Goal: Information Seeking & Learning: Learn about a topic

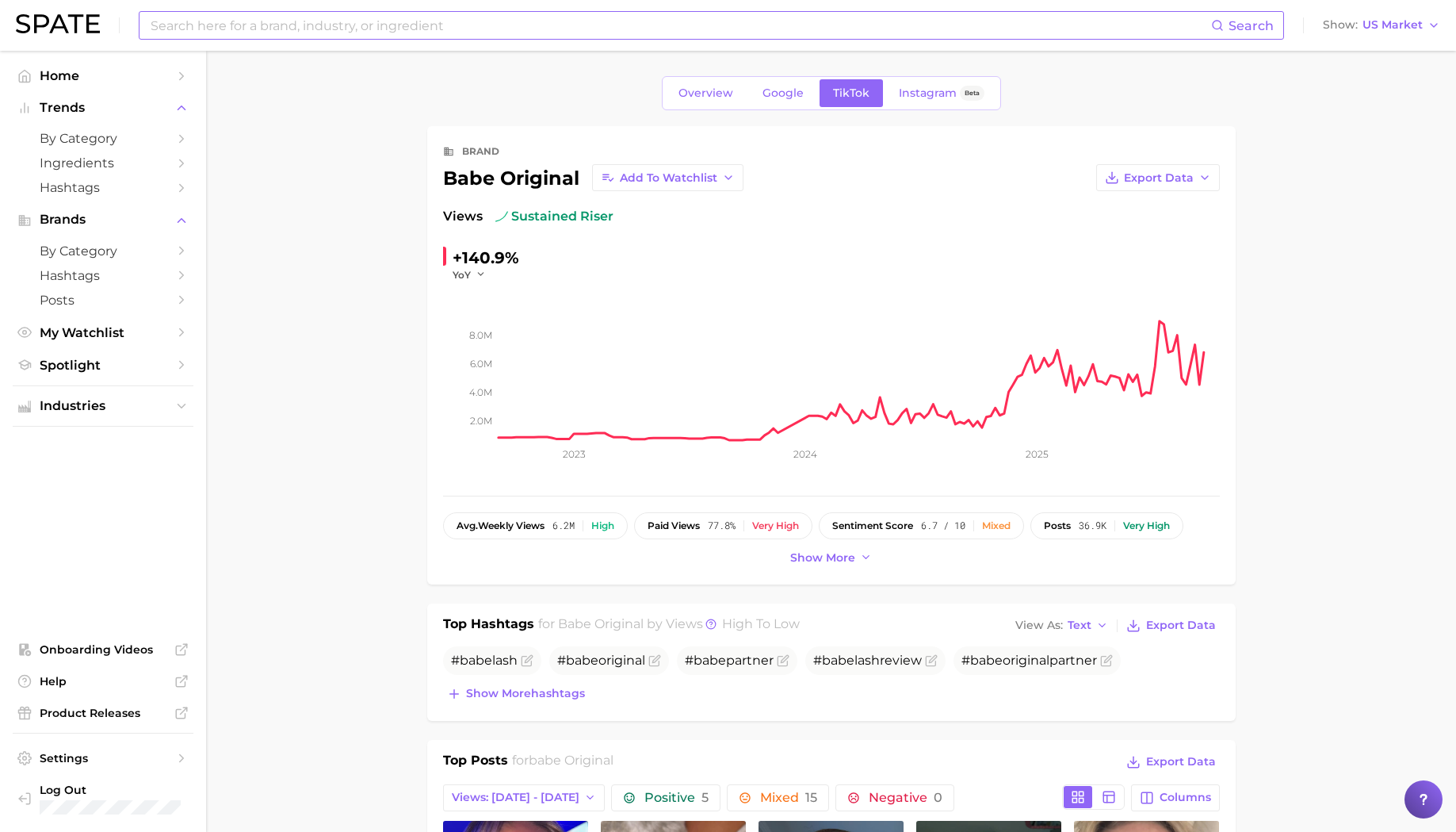
click at [248, 25] on input at bounding box center [680, 25] width 1062 height 27
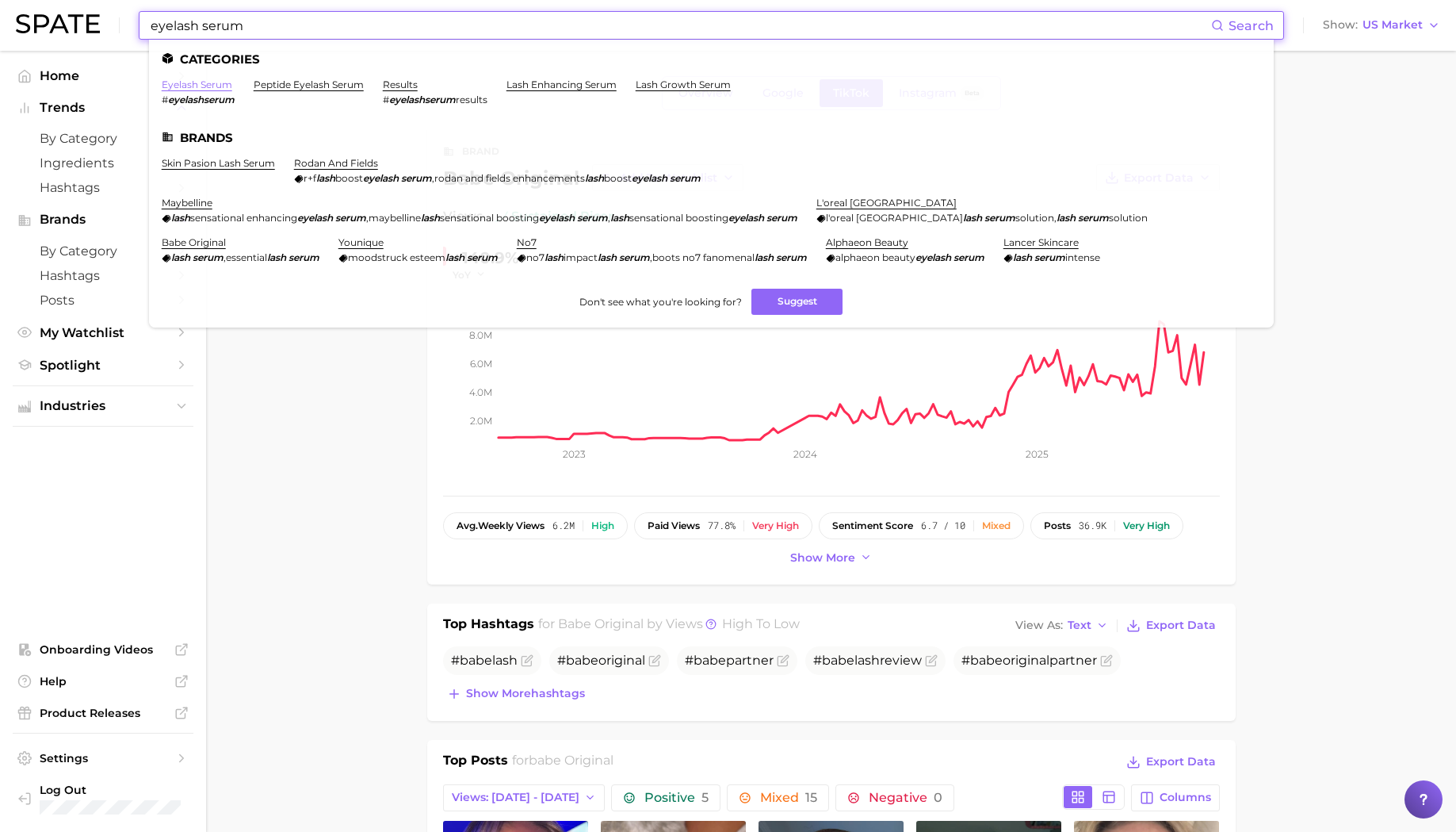
type input "eyelash serum"
click at [211, 90] on link "eyelash serum" at bounding box center [197, 85] width 70 height 12
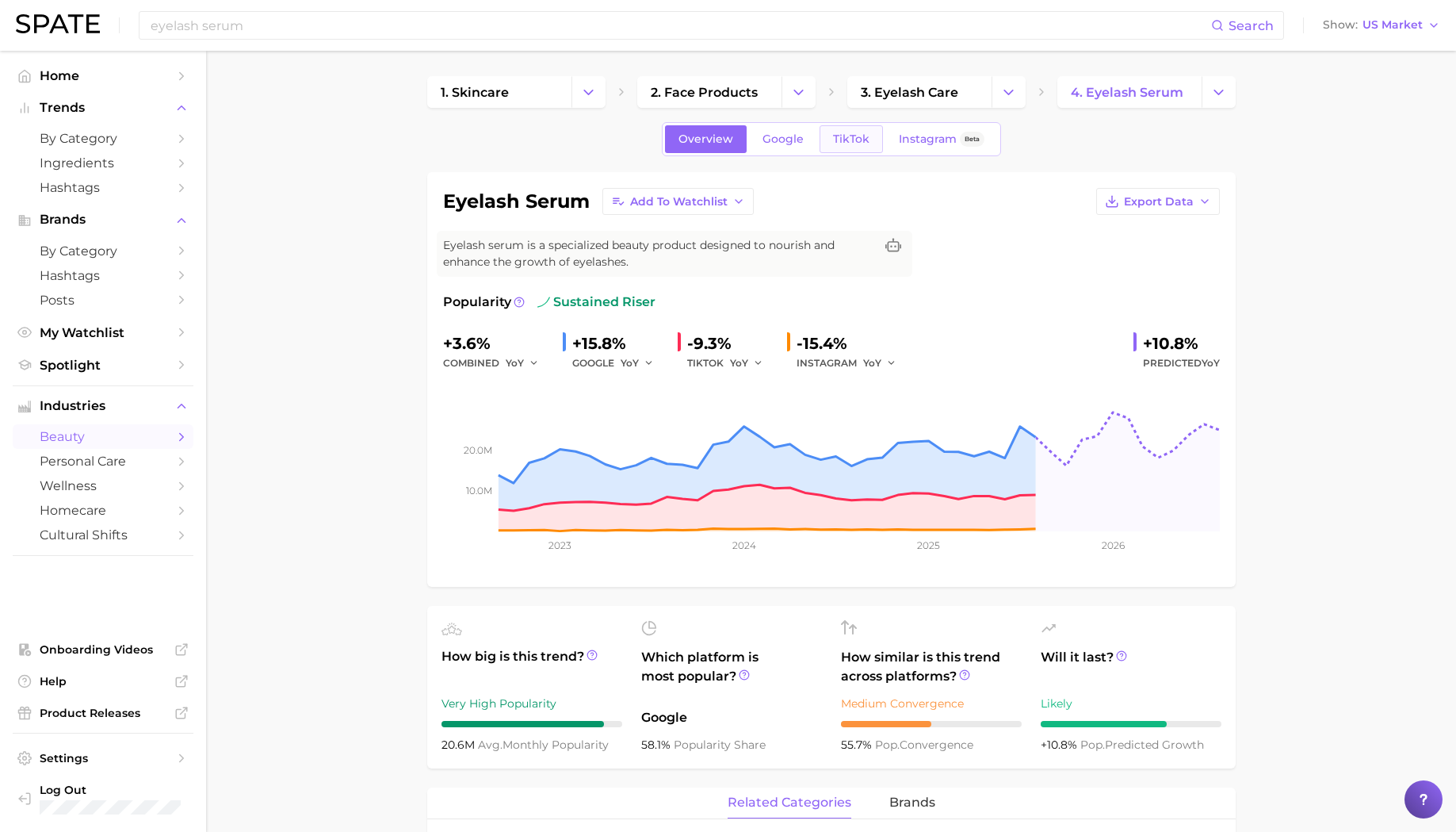
click at [838, 146] on link "TikTok" at bounding box center [852, 138] width 64 height 28
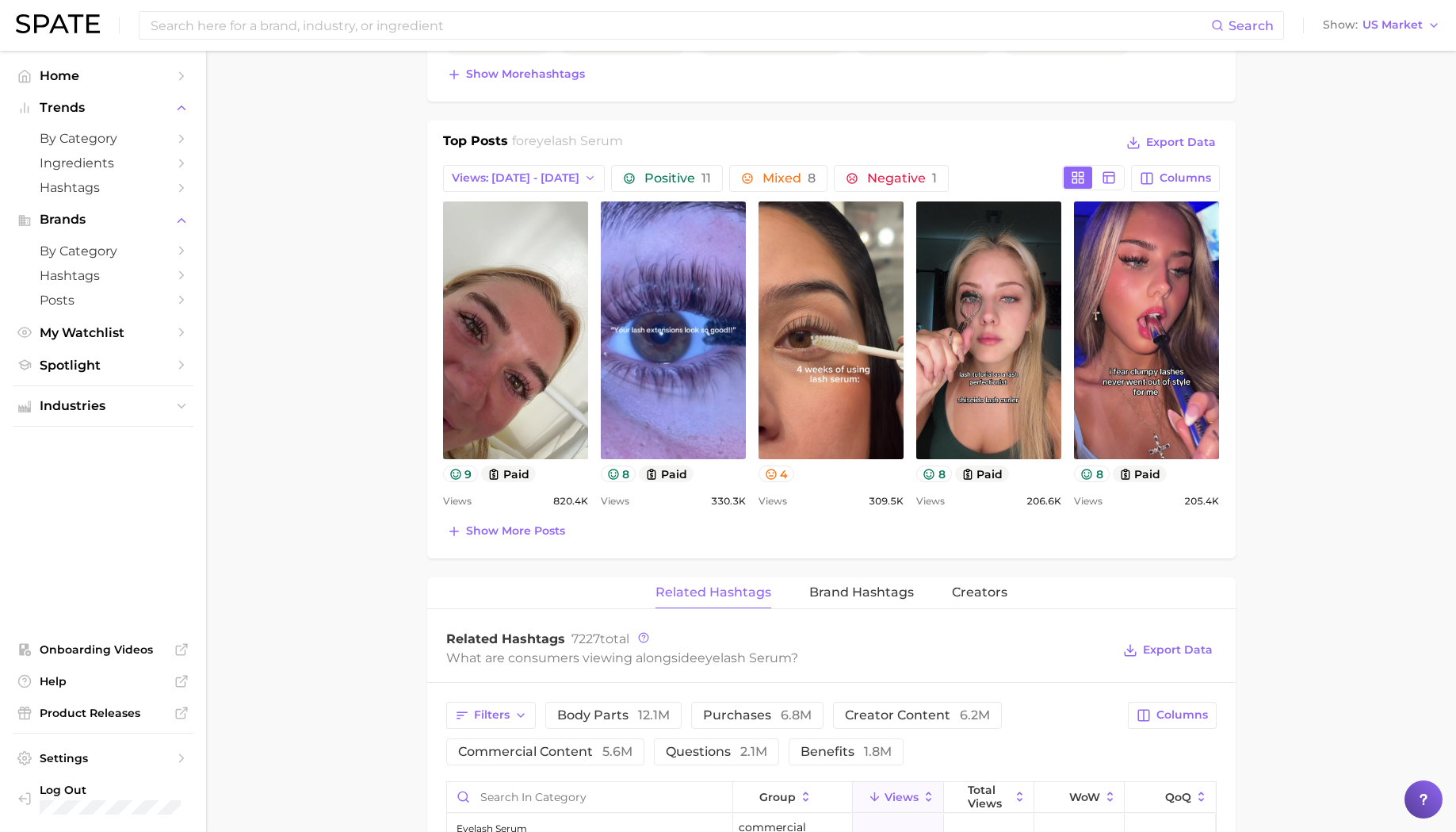
scroll to position [715, 0]
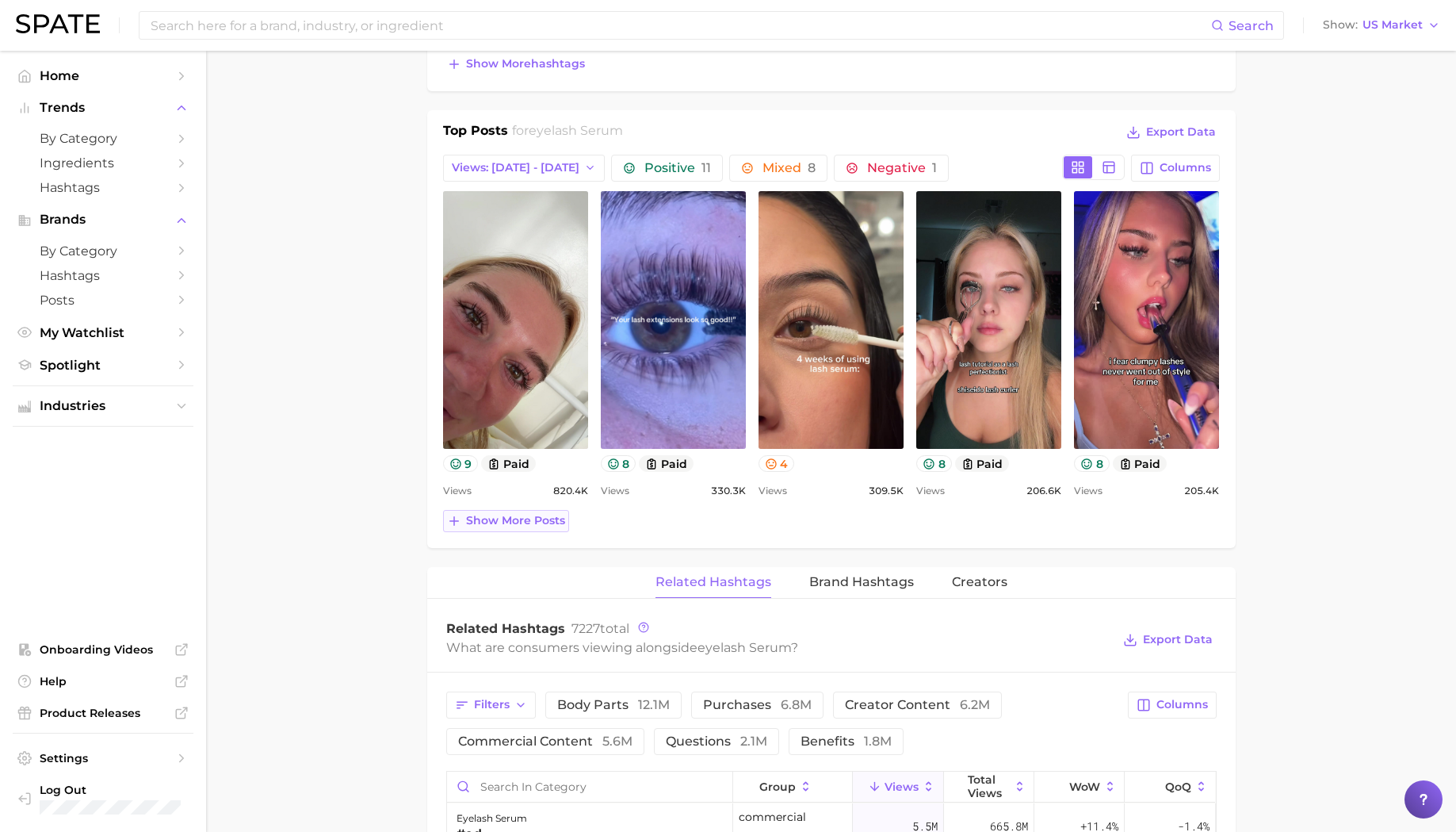
click at [526, 522] on span "Show more posts" at bounding box center [516, 521] width 99 height 13
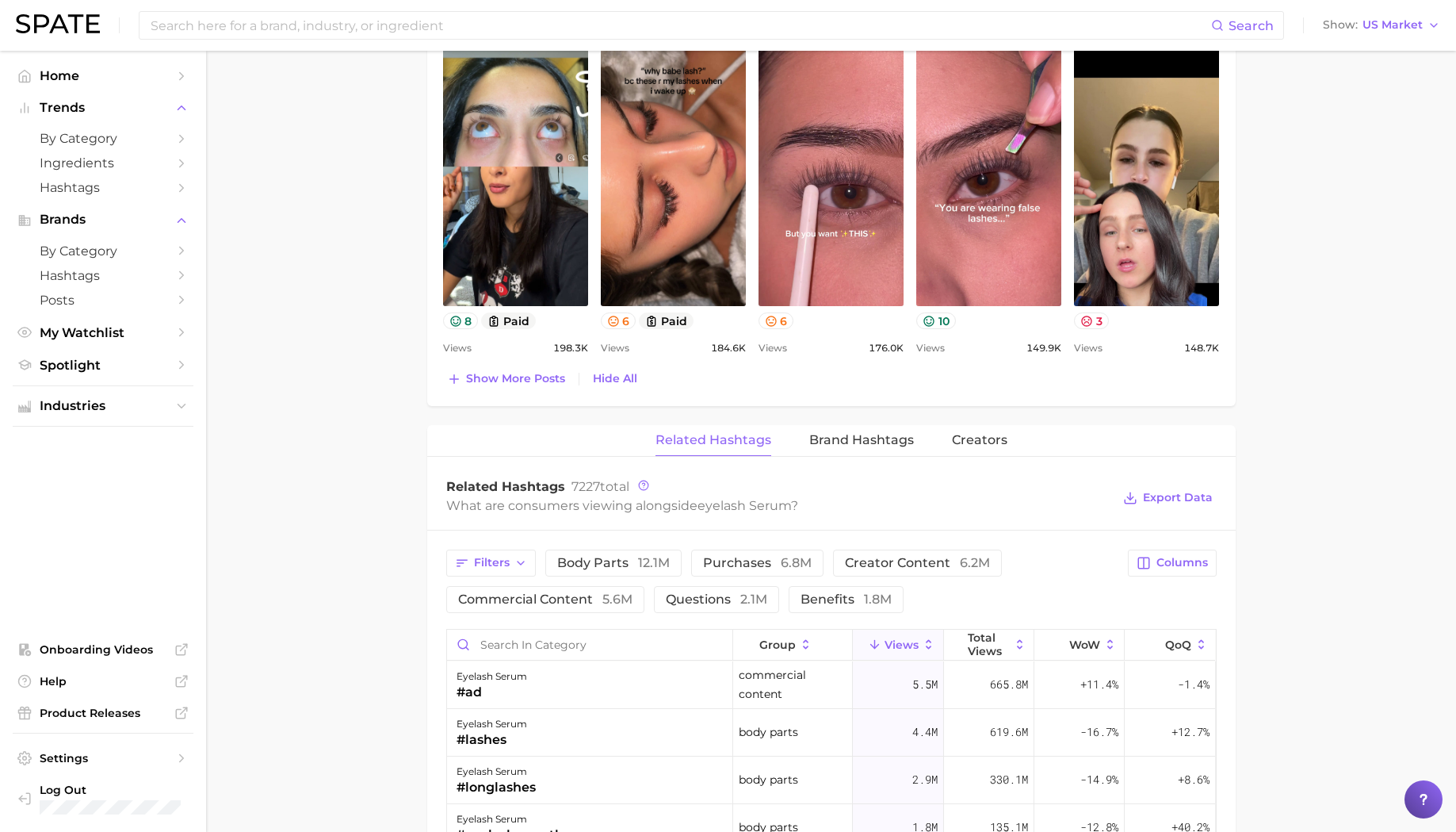
scroll to position [1365, 0]
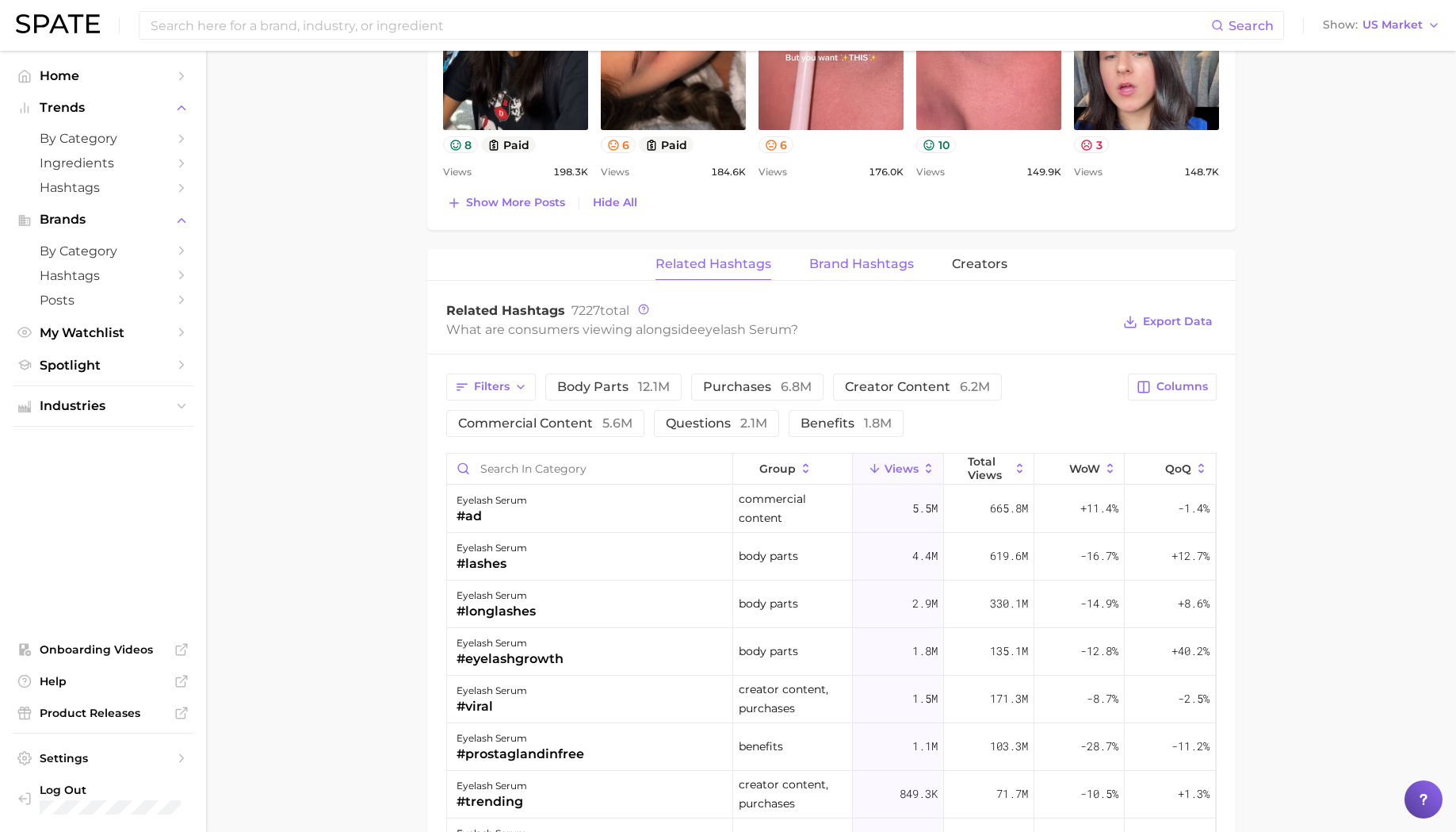
click at [878, 263] on span "Brand Hashtags" at bounding box center [861, 263] width 105 height 14
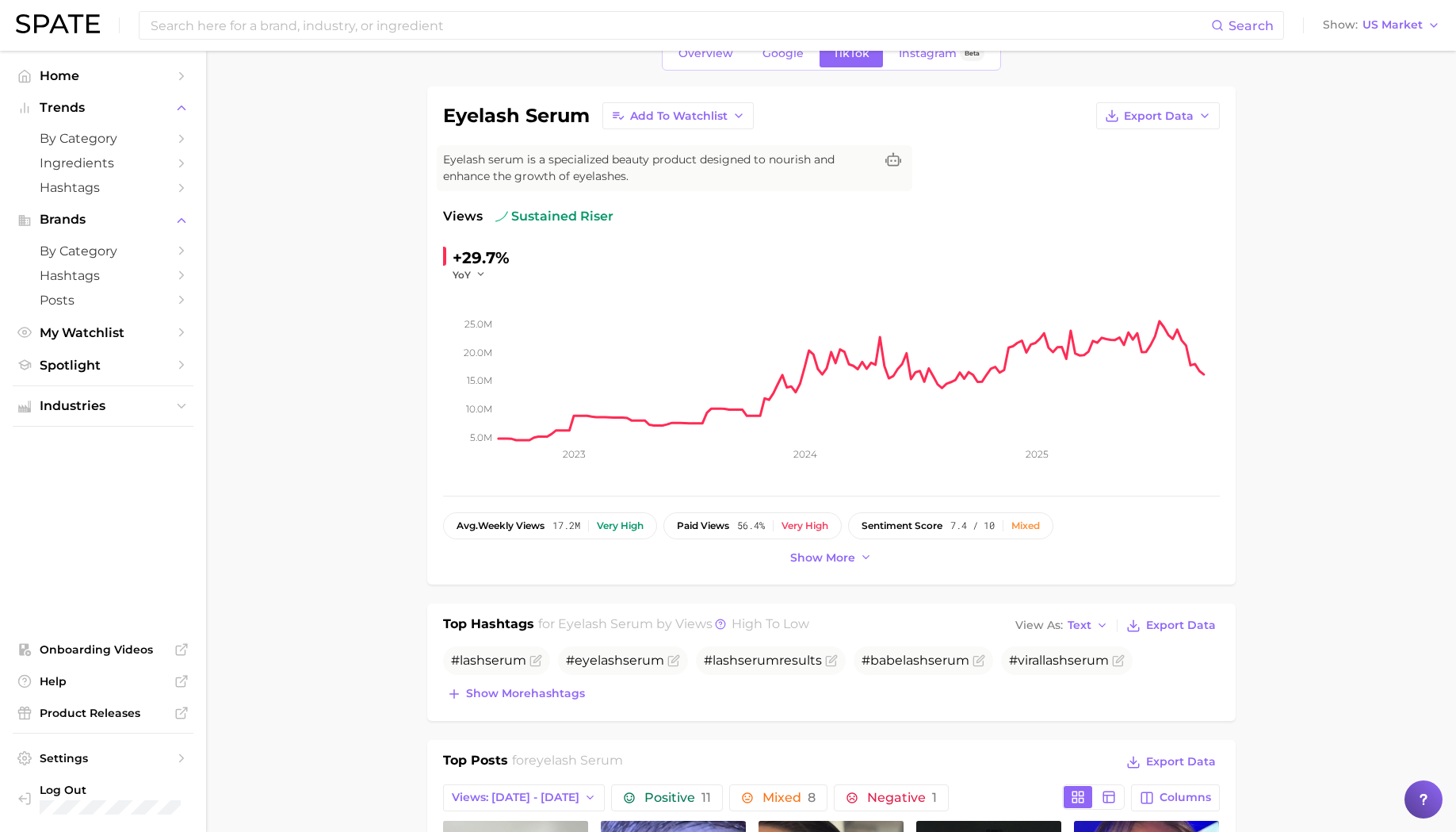
scroll to position [0, 0]
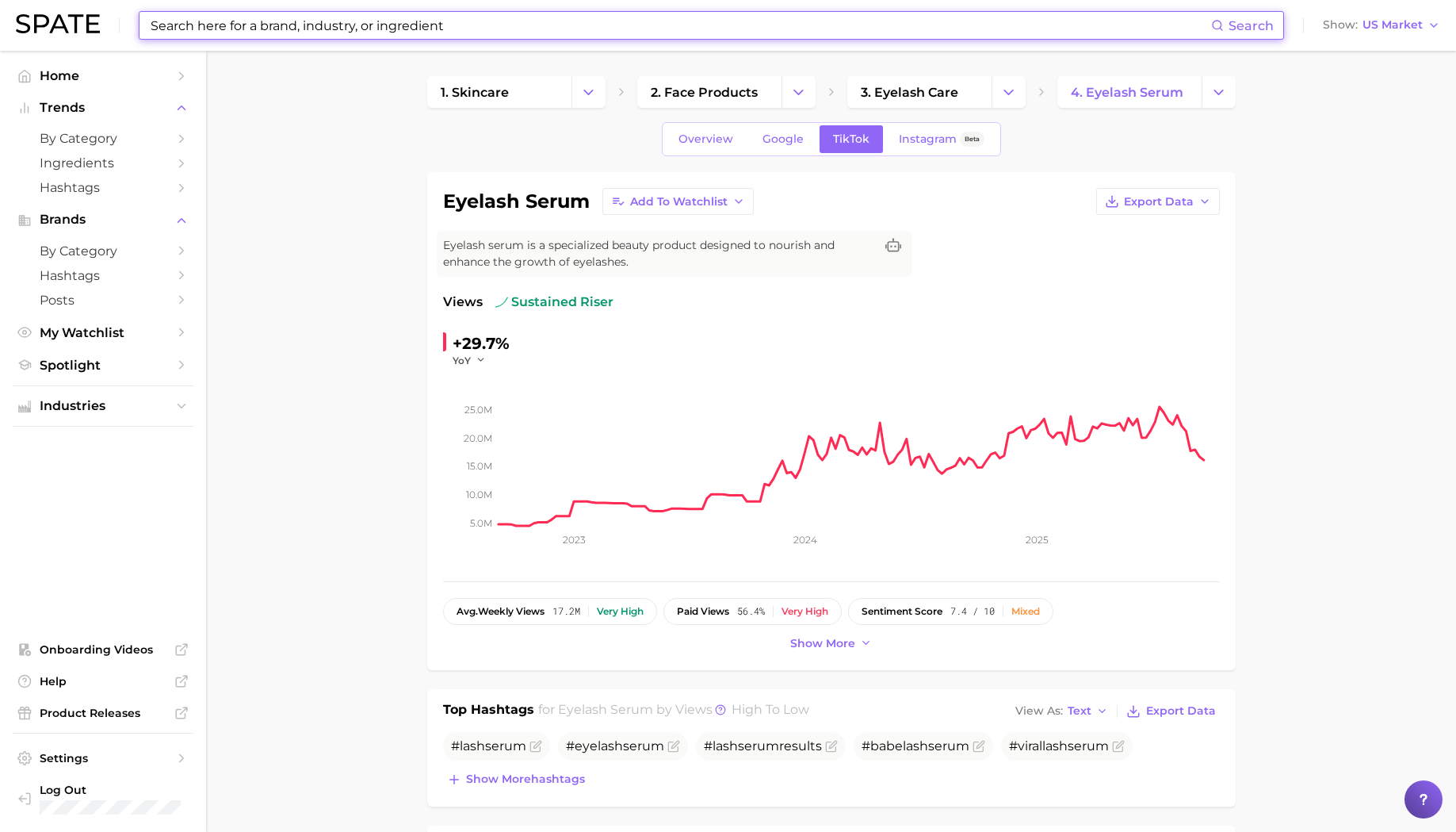
click at [241, 34] on input at bounding box center [680, 25] width 1062 height 27
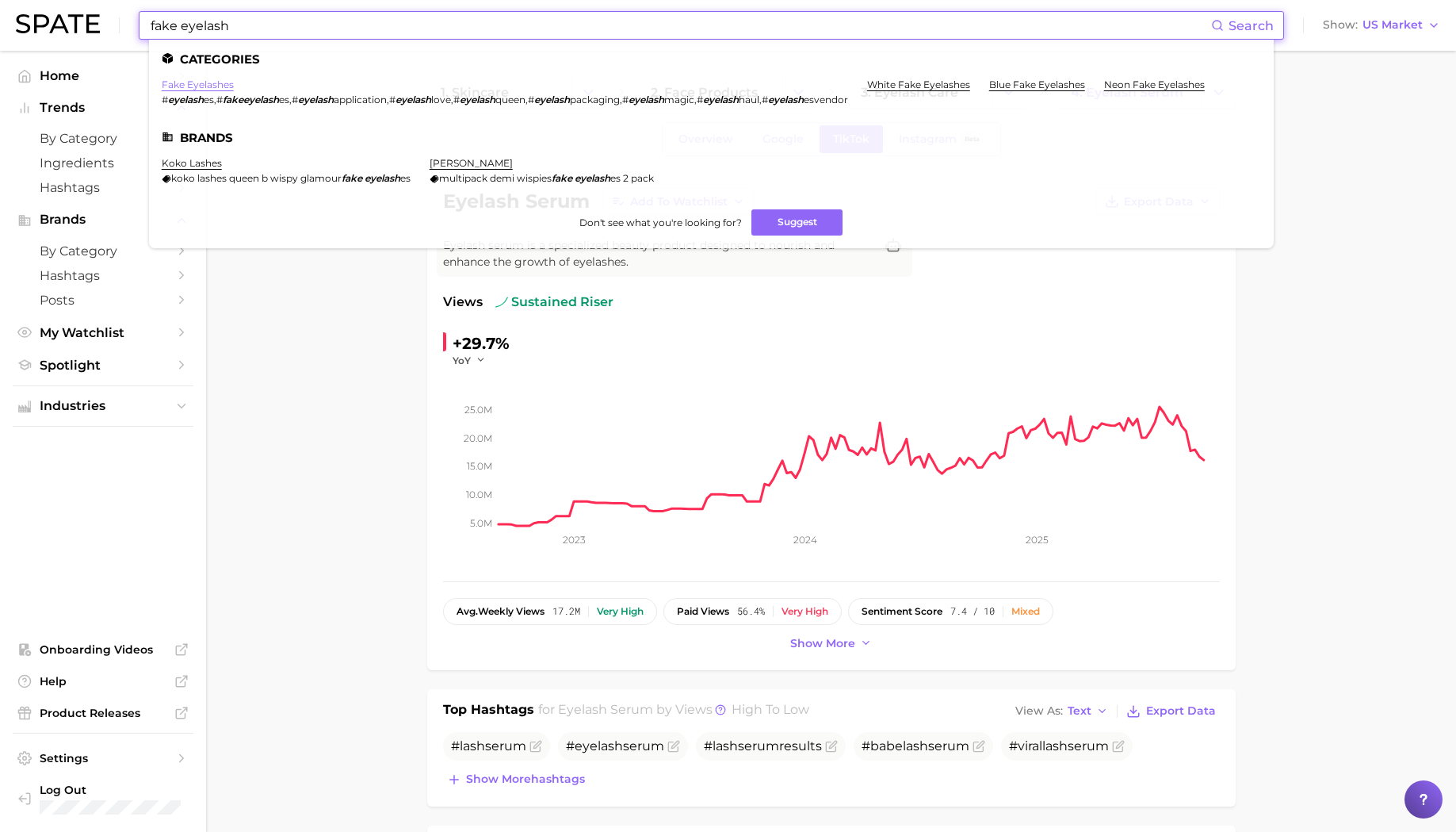
type input "fake eyelash"
click at [212, 85] on link "fake eyelashes" at bounding box center [198, 85] width 72 height 12
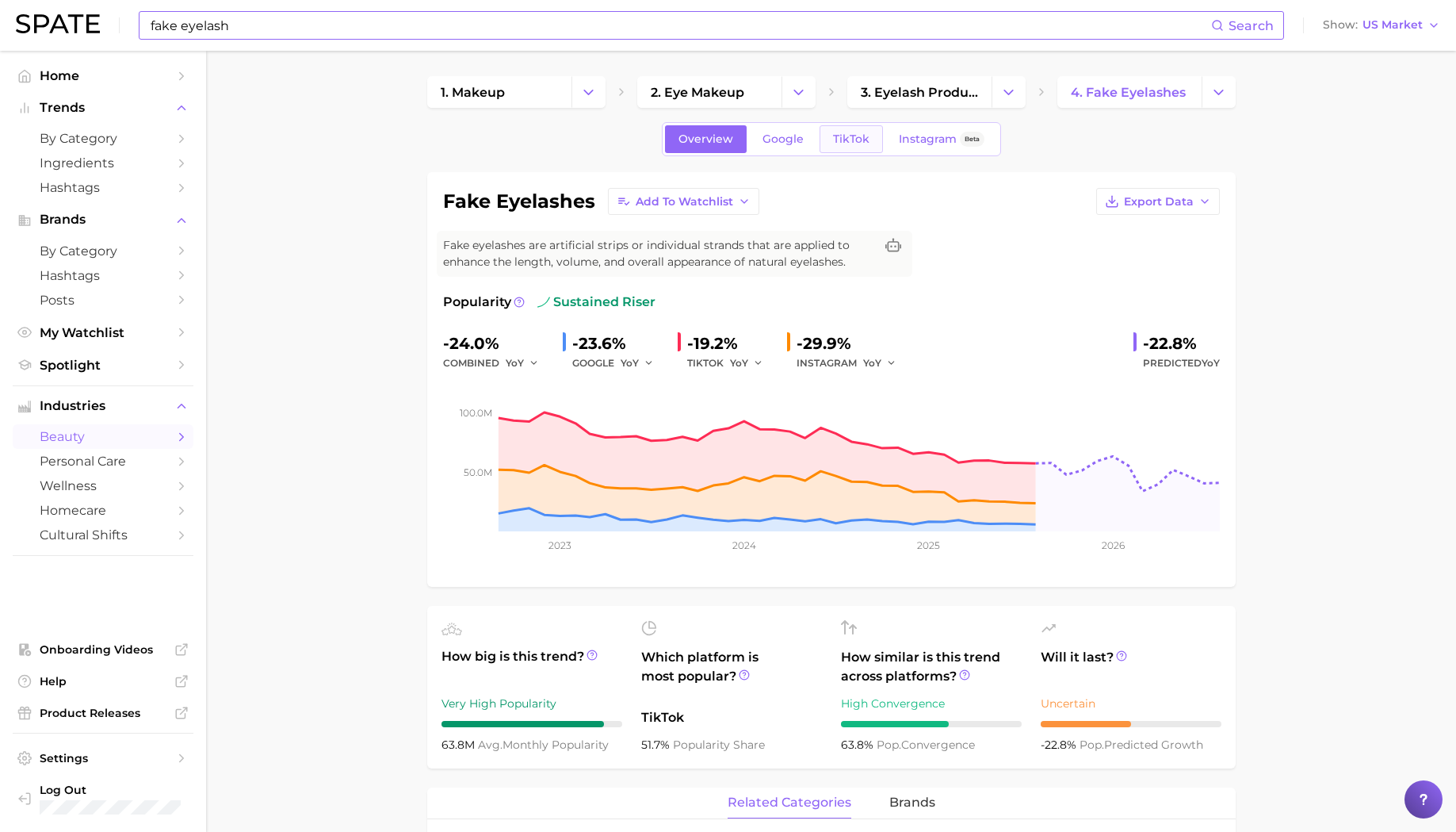
click at [857, 140] on span "TikTok" at bounding box center [851, 139] width 36 height 13
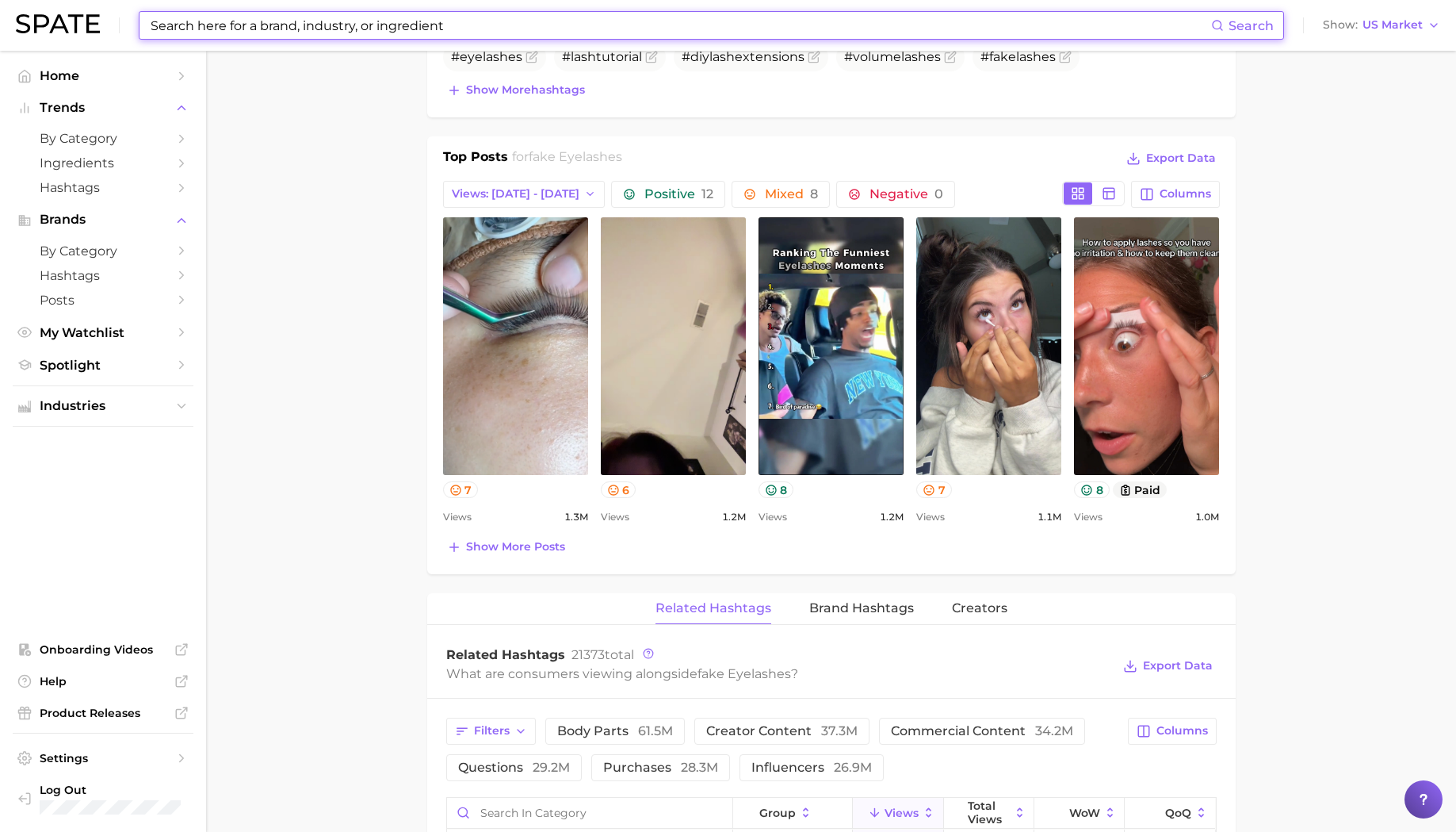
scroll to position [953, 0]
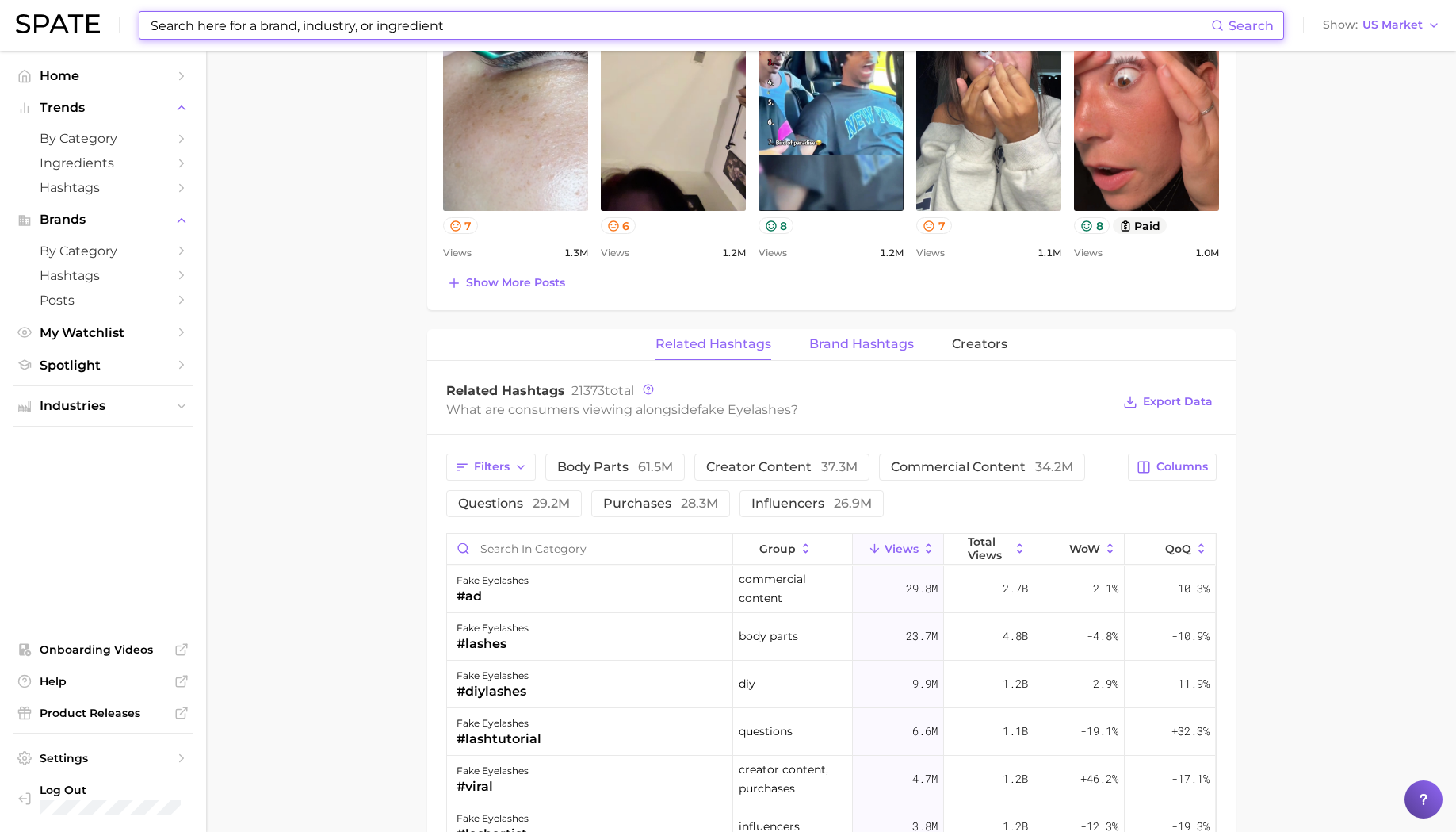
click at [889, 347] on span "Brand Hashtags" at bounding box center [861, 344] width 105 height 14
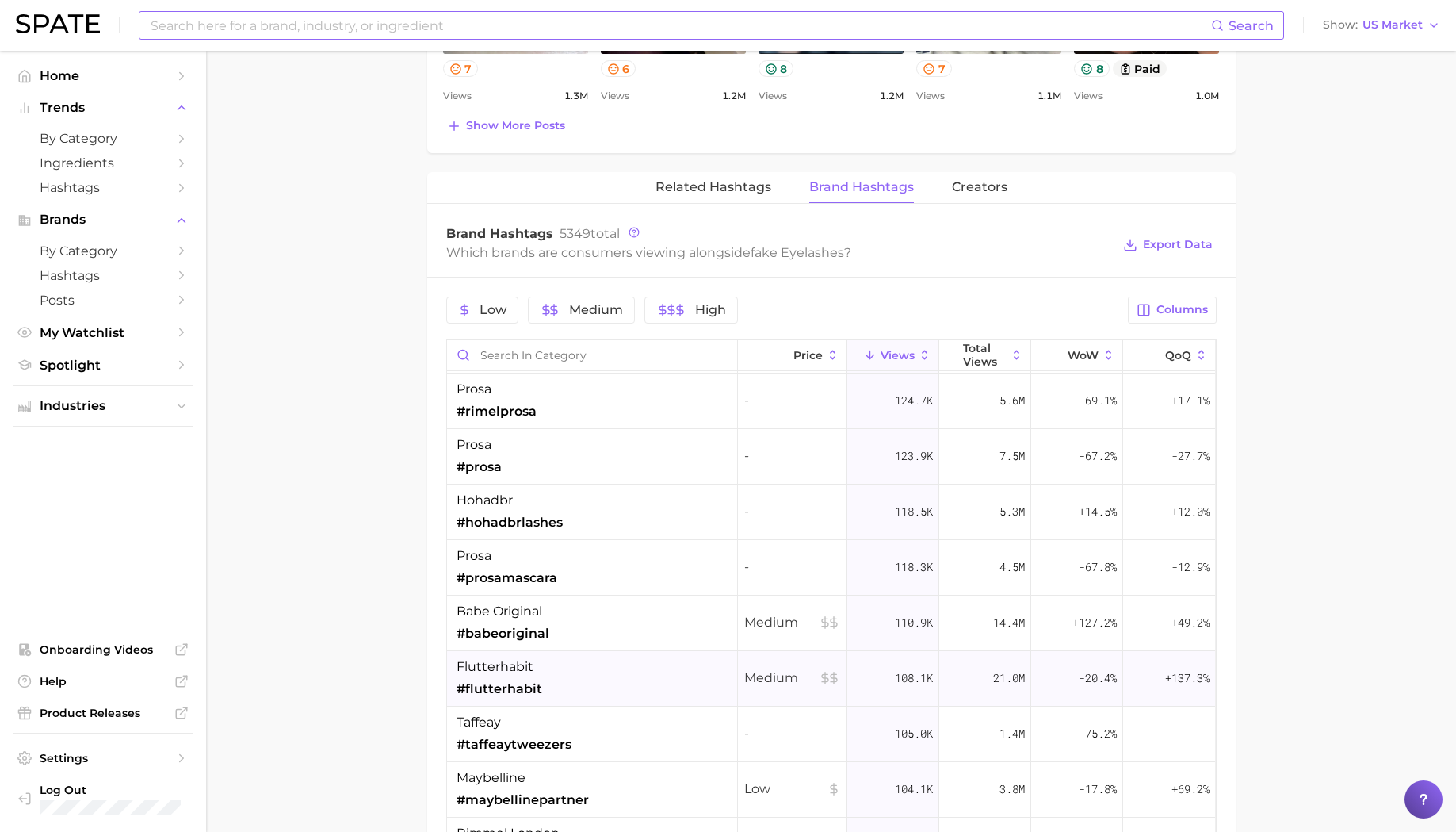
scroll to position [2406, 0]
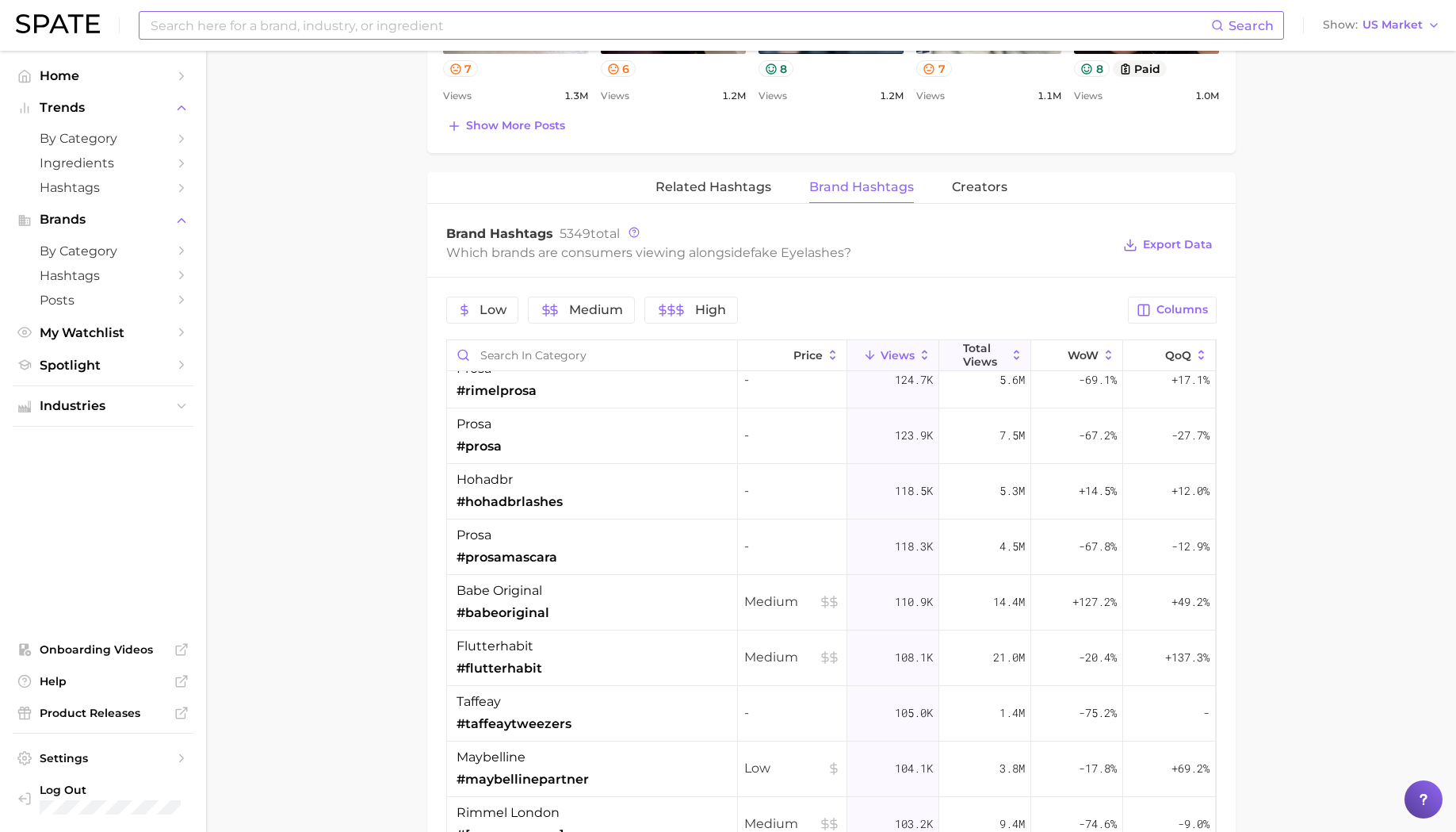
click at [1010, 355] on icon at bounding box center [1017, 355] width 14 height 14
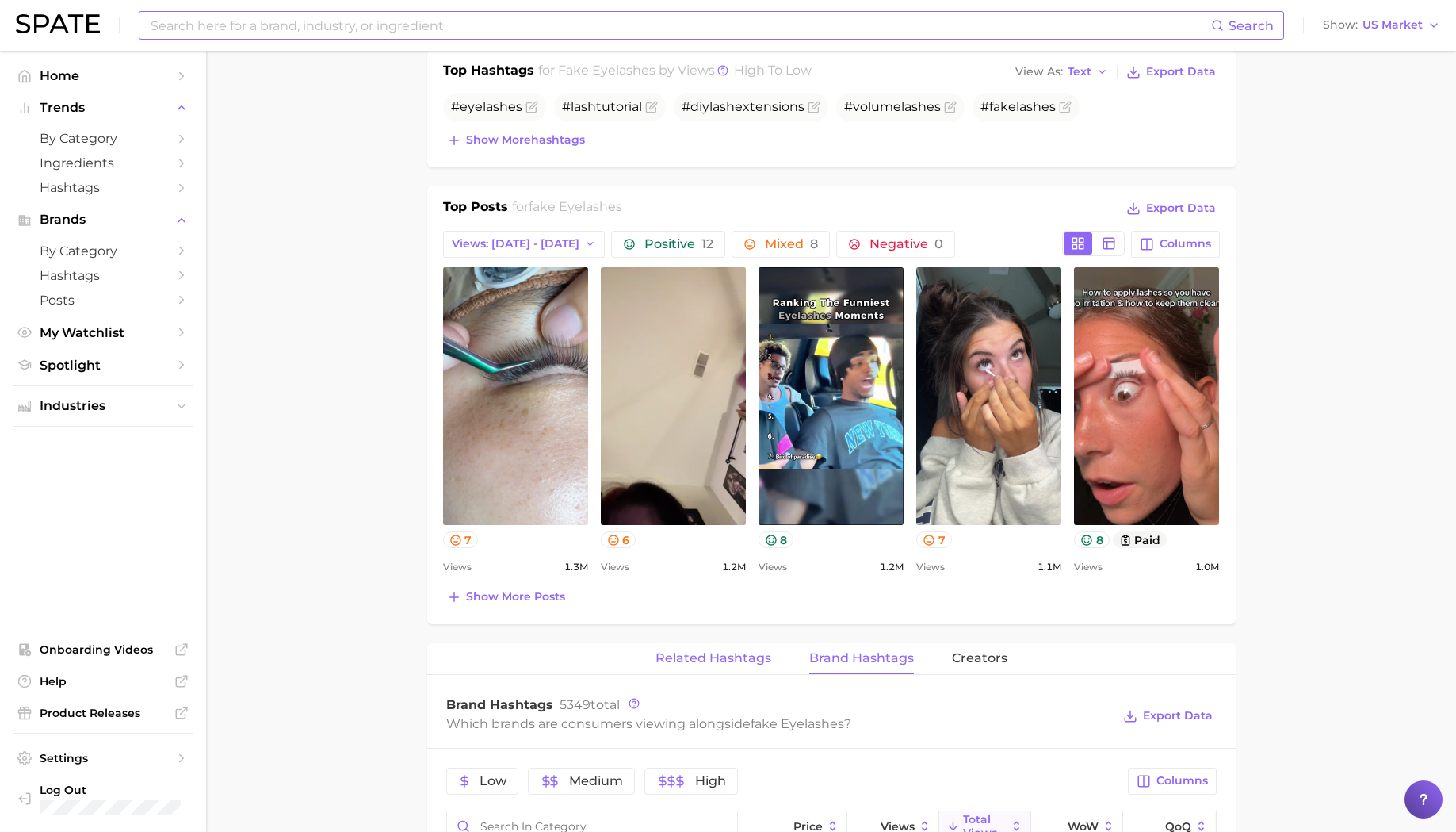
scroll to position [0, 0]
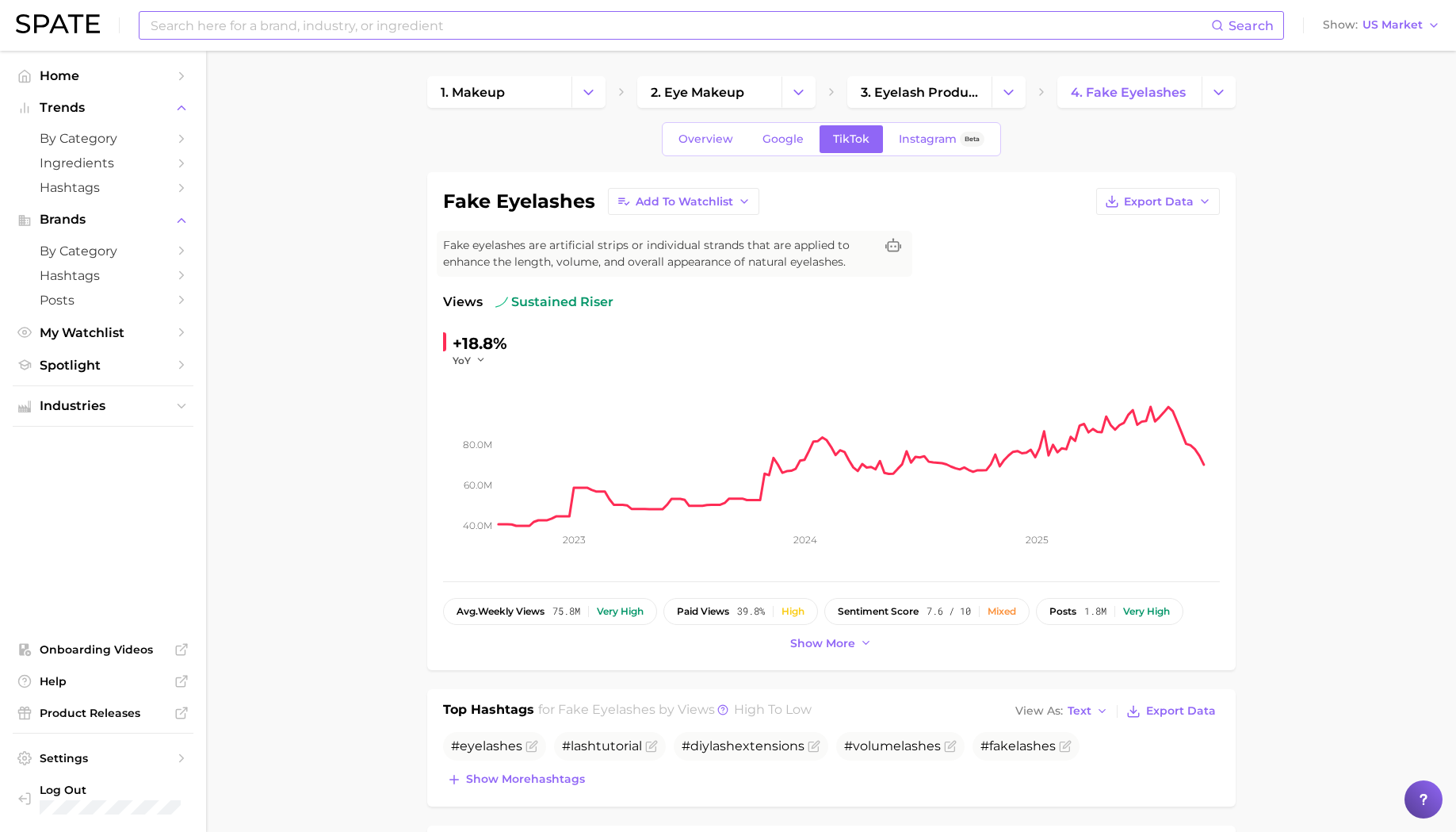
click at [1227, 96] on button "Change Category" at bounding box center [1218, 92] width 34 height 32
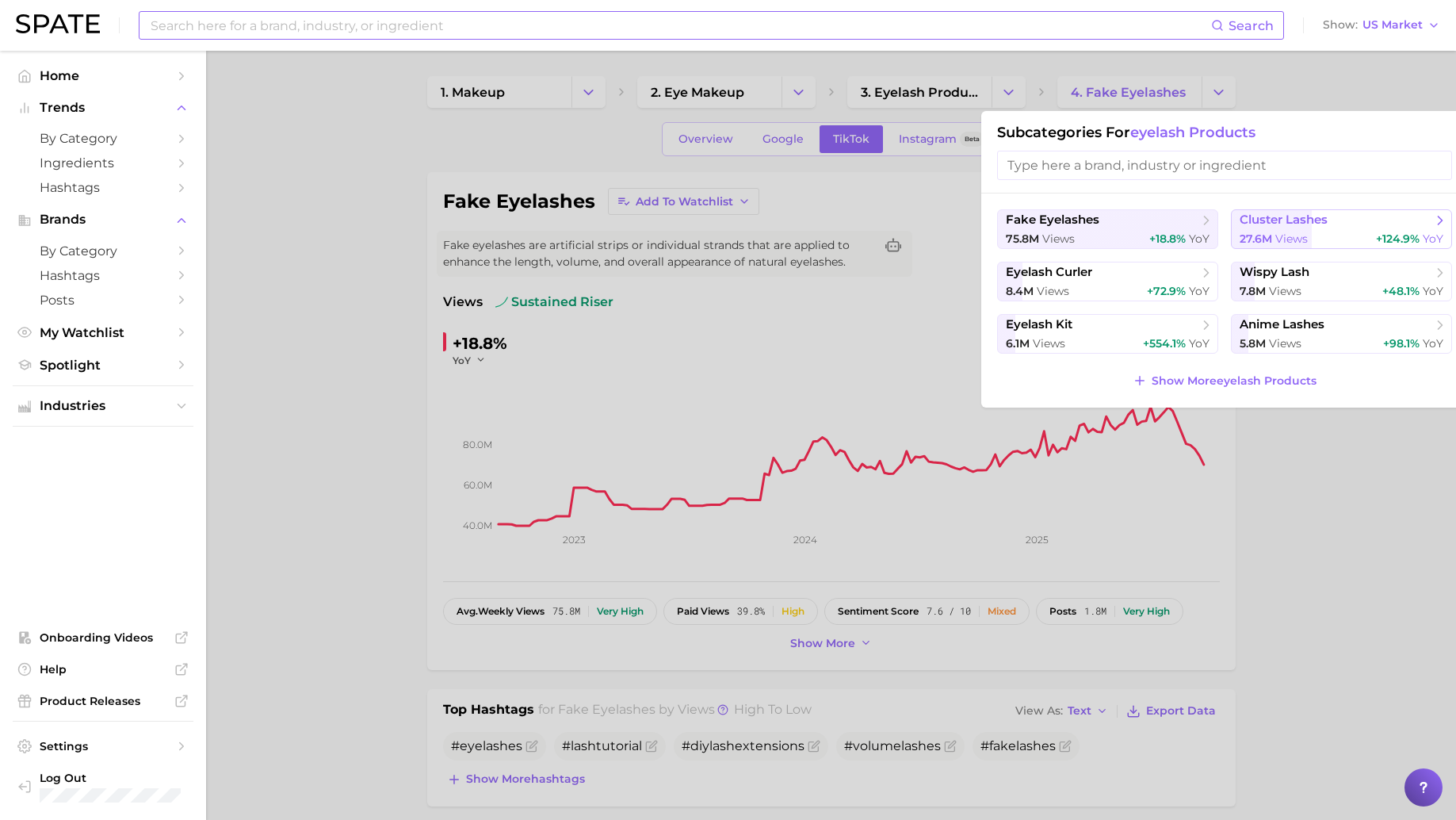
click at [1322, 230] on button "cluster lashes 27.6m views +124.9% YoY" at bounding box center [1341, 229] width 221 height 39
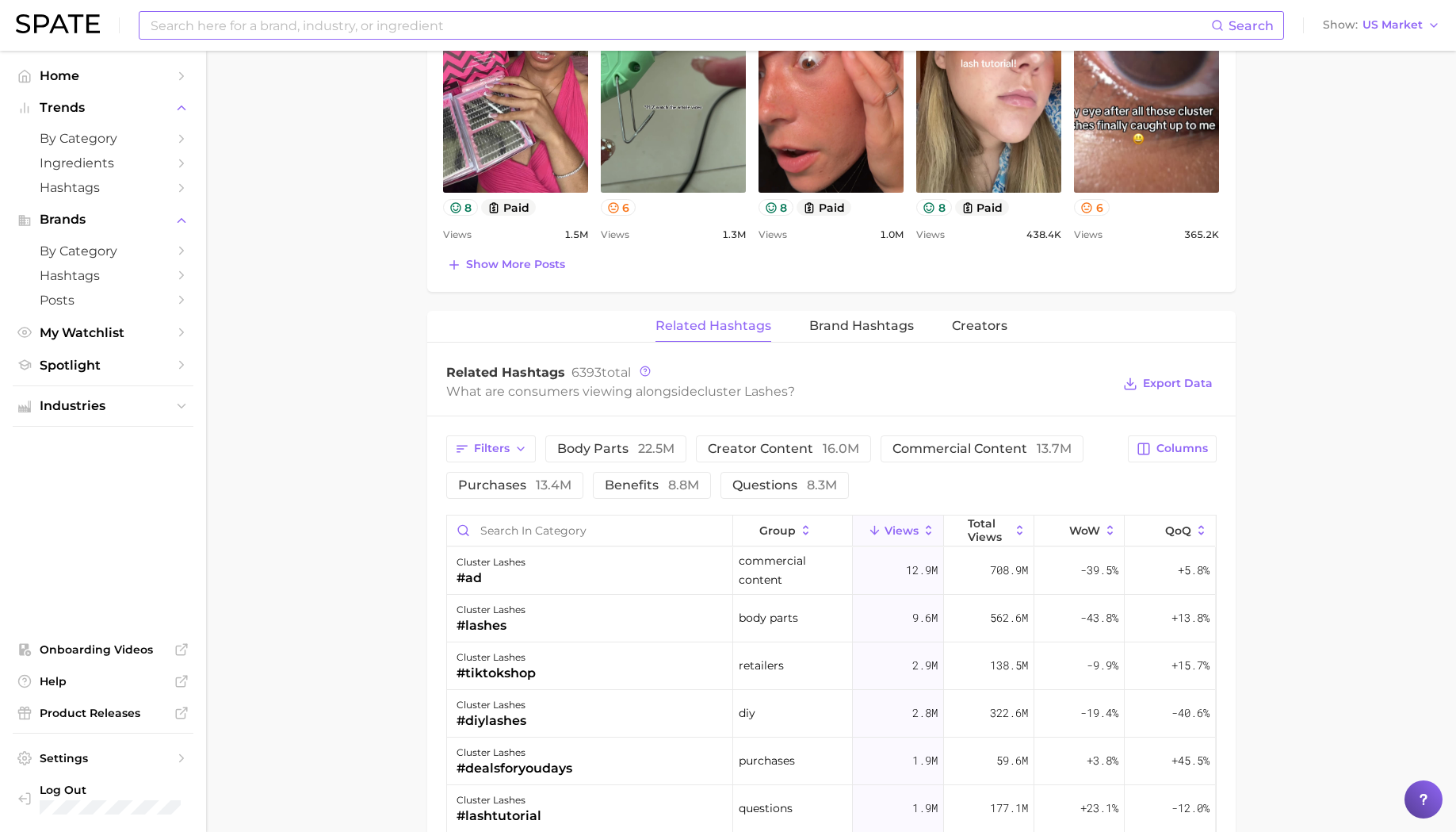
scroll to position [1059, 0]
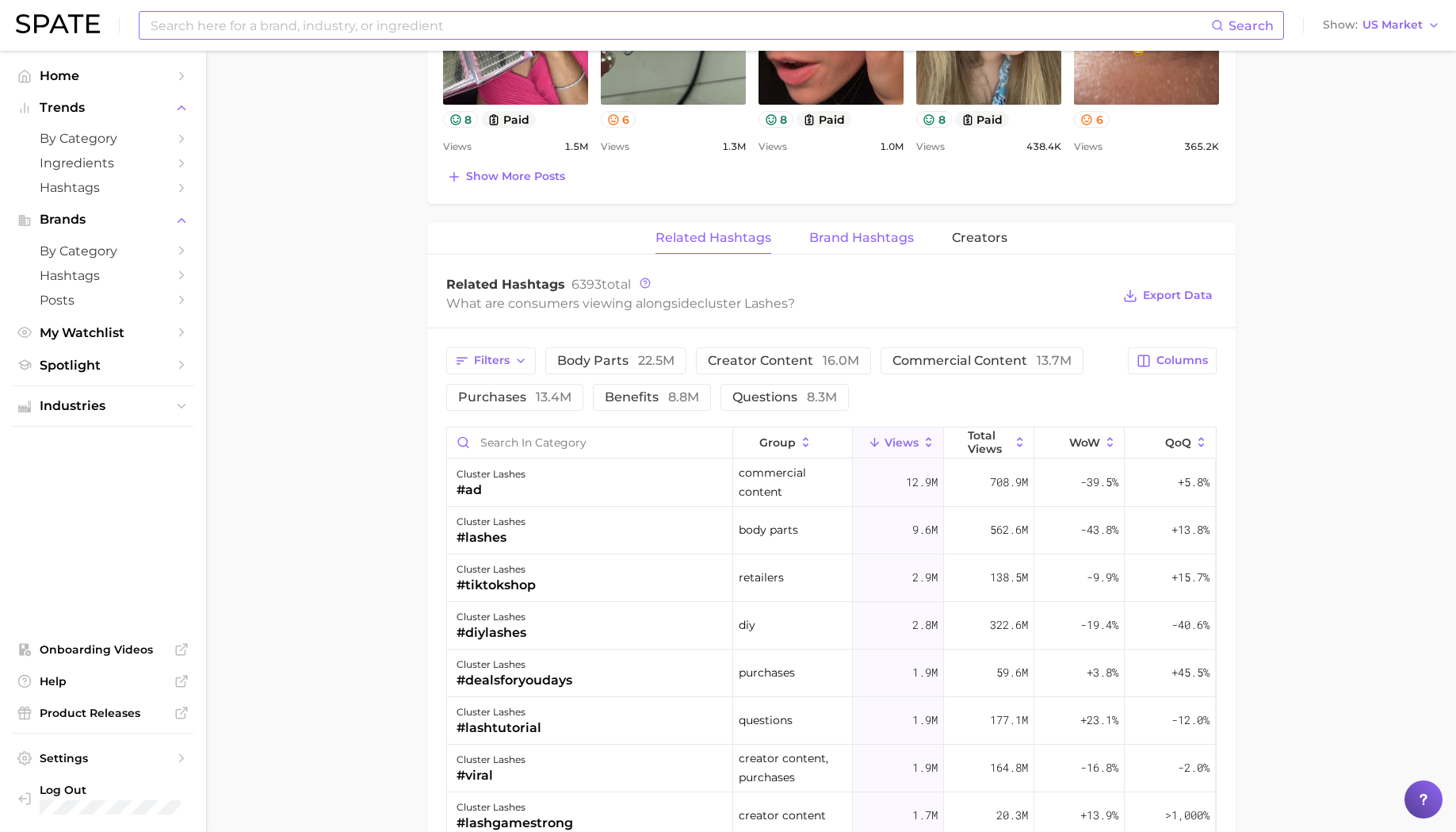
click at [868, 240] on span "Brand Hashtags" at bounding box center [861, 237] width 105 height 14
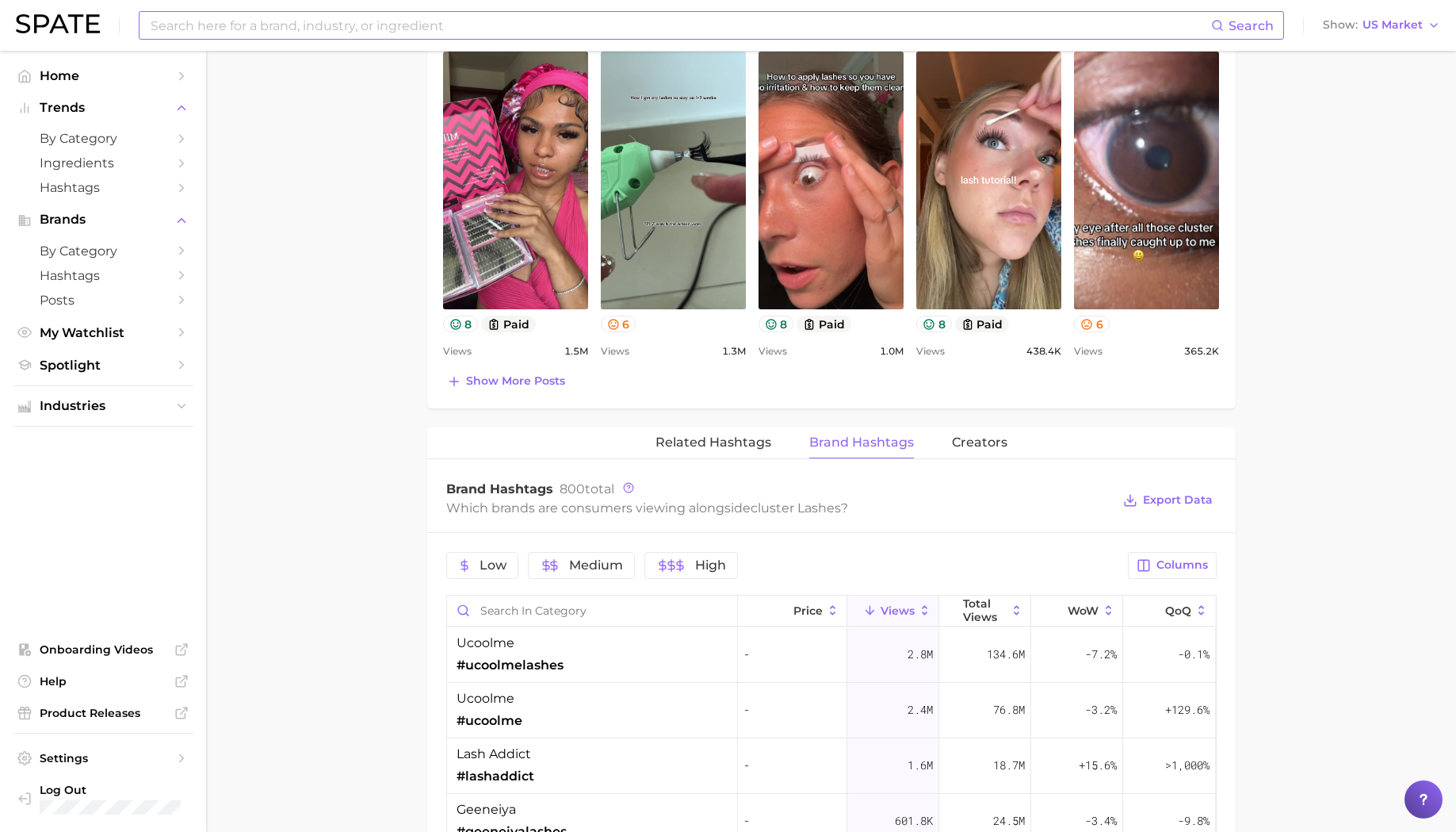
scroll to position [590, 0]
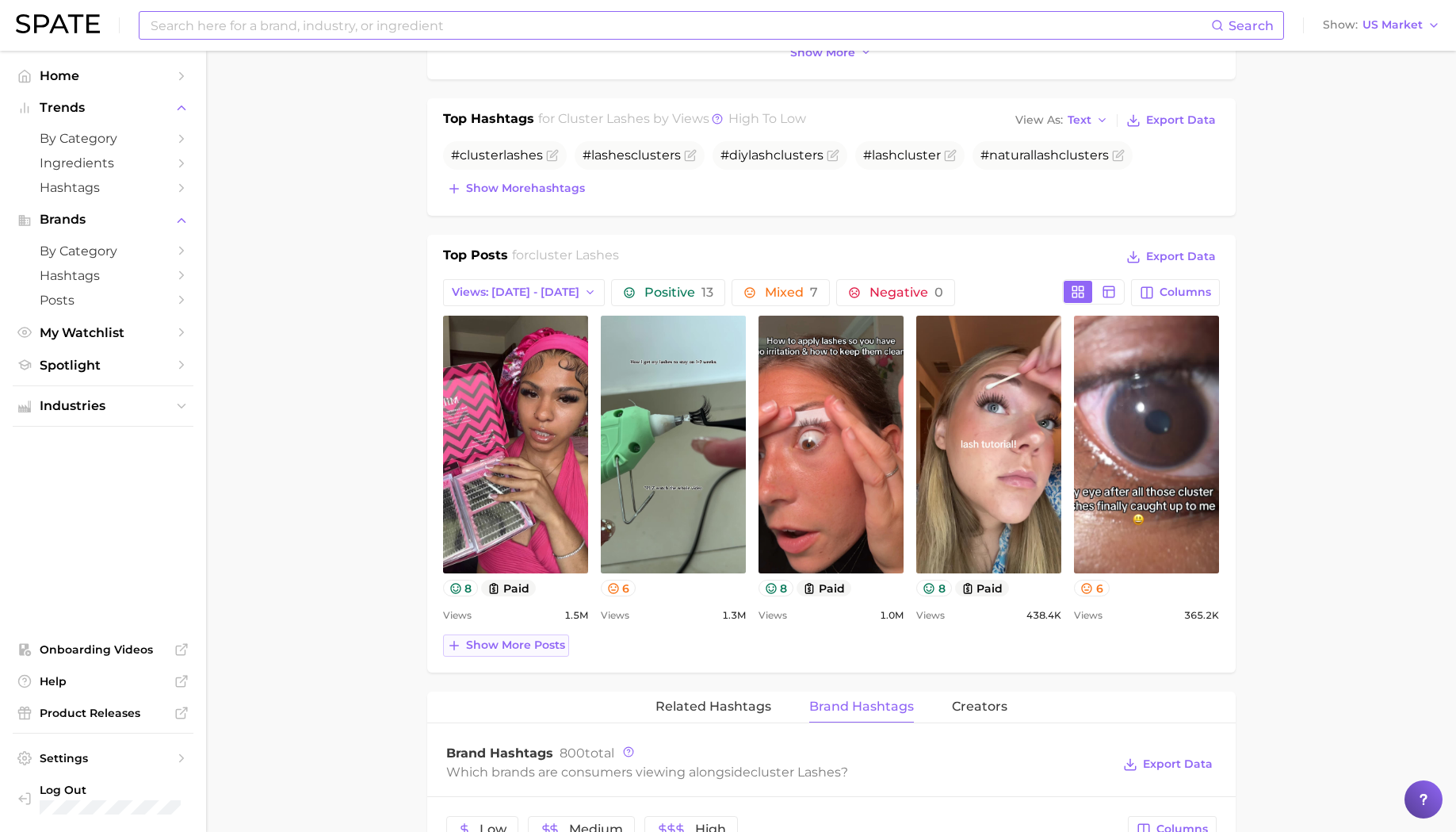
click at [534, 647] on span "Show more posts" at bounding box center [516, 645] width 99 height 13
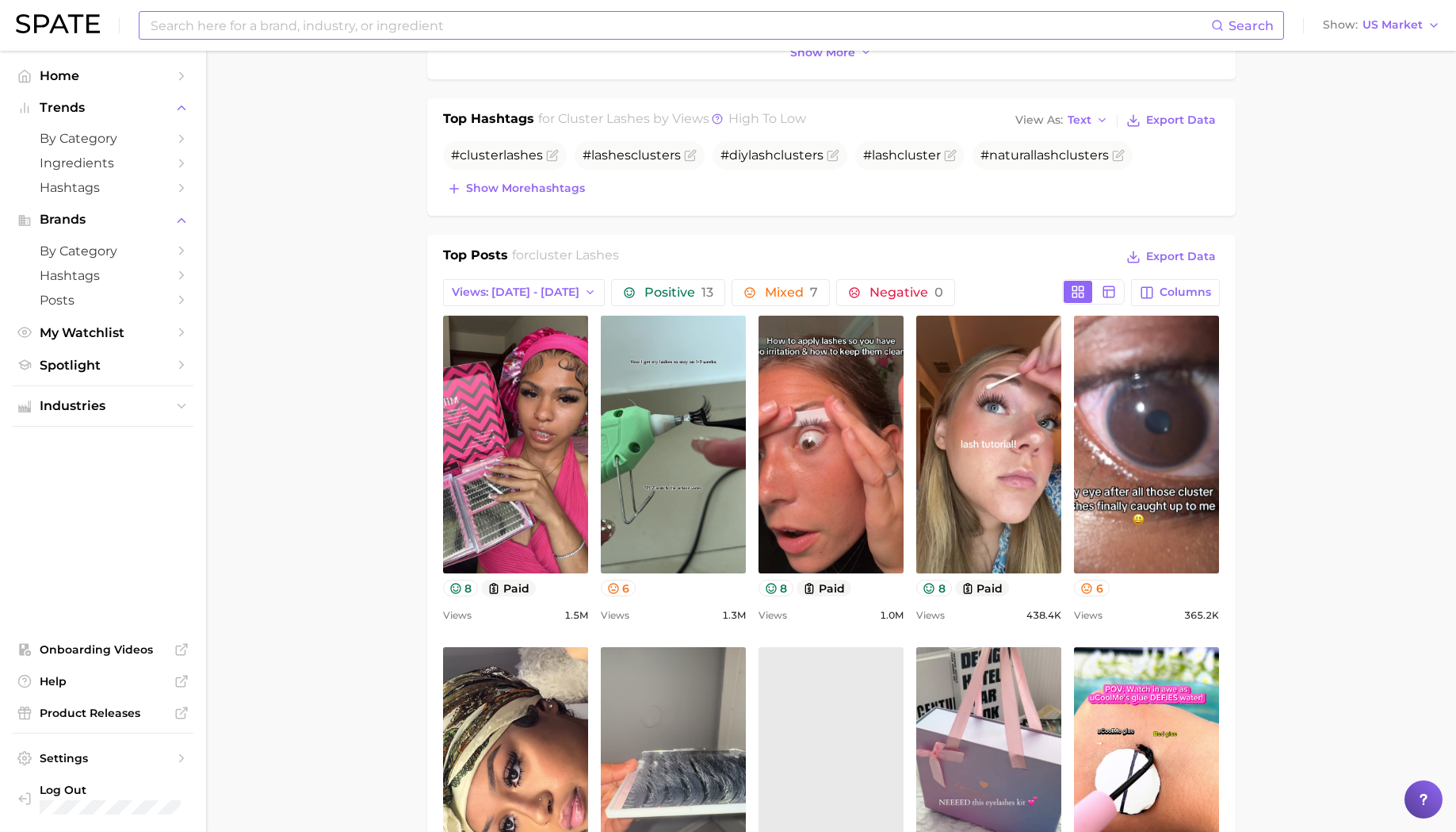
scroll to position [800, 0]
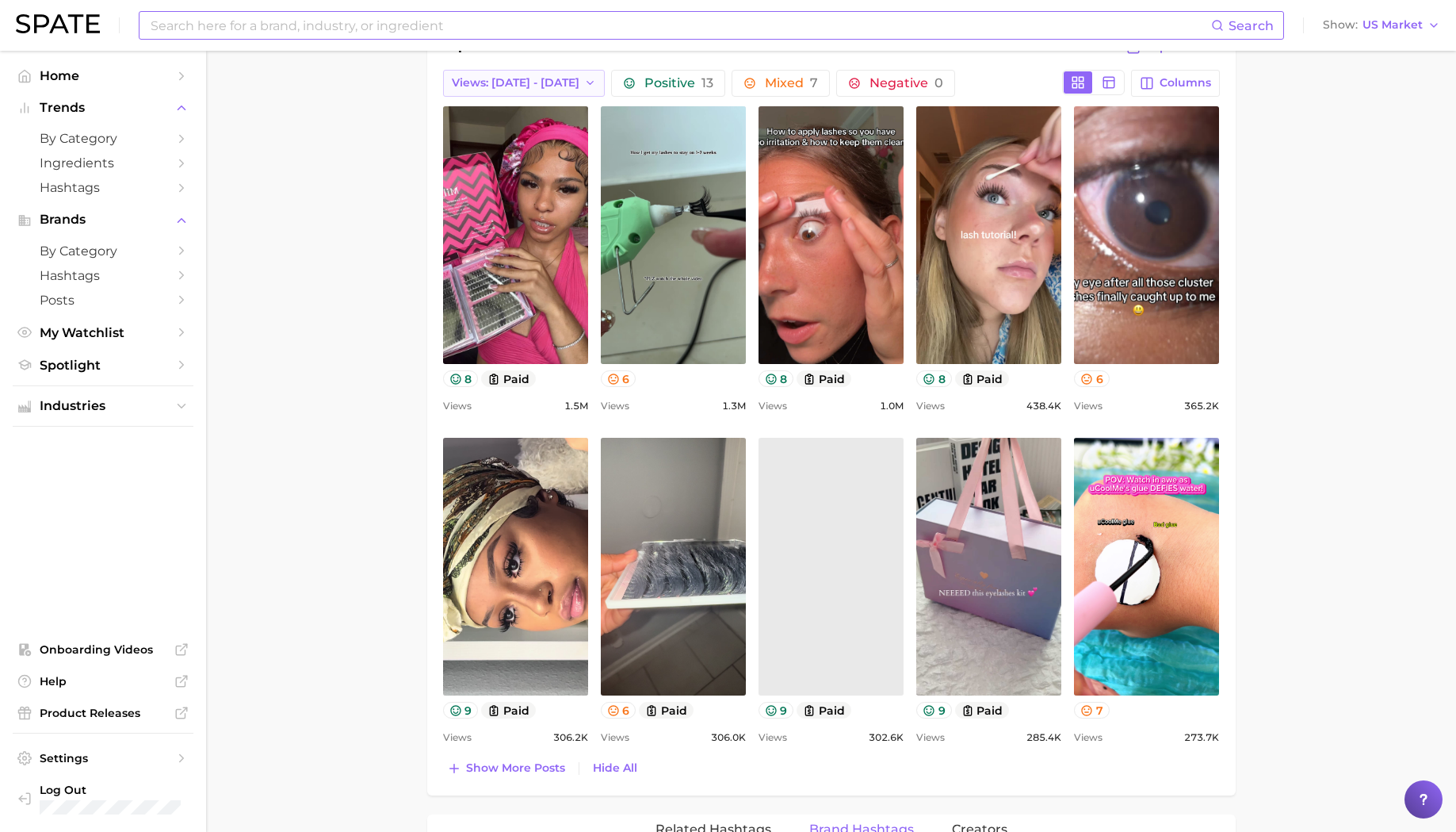
click at [547, 85] on span "Views: [DATE] - [DATE]" at bounding box center [516, 83] width 127 height 13
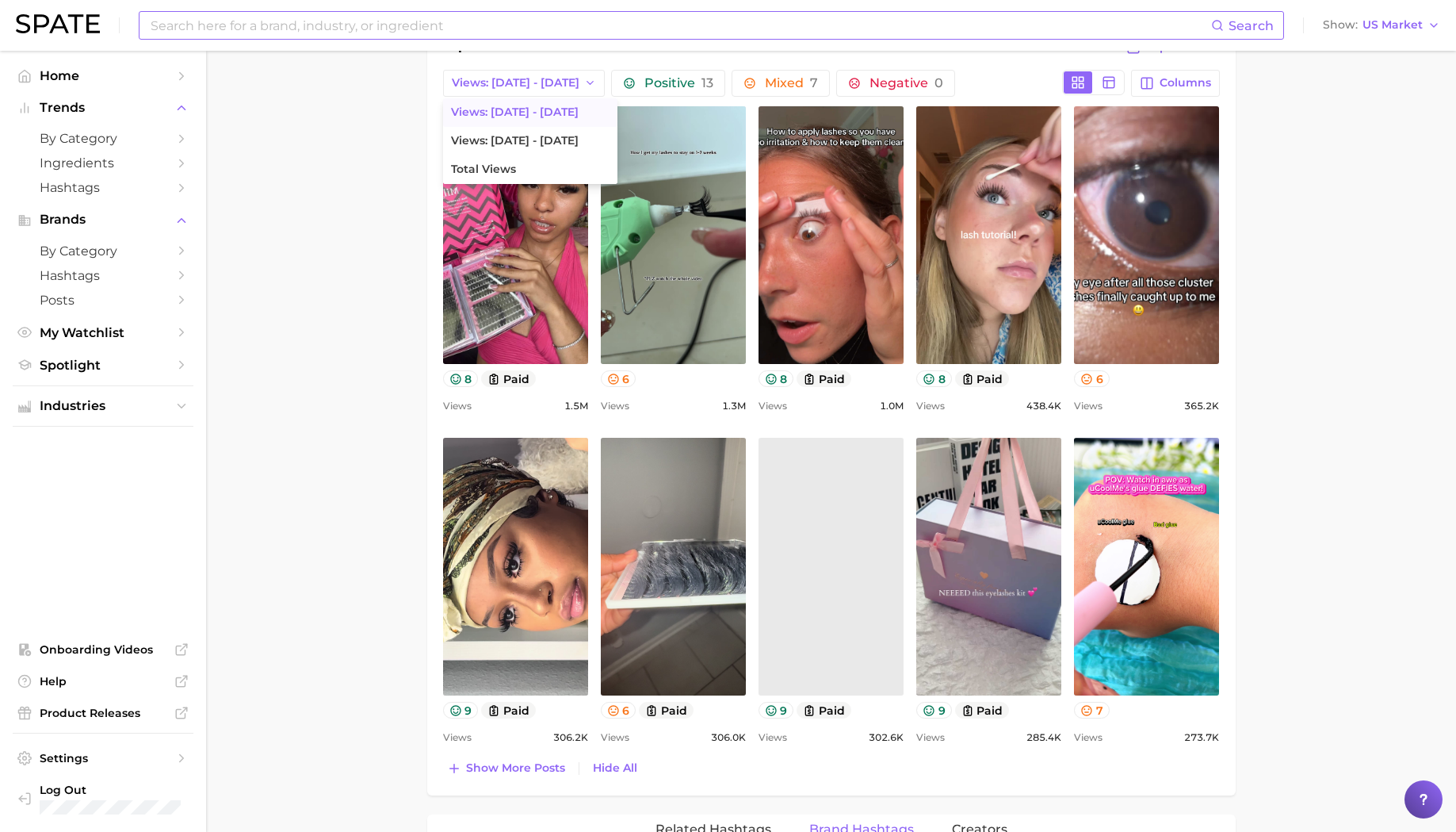
click at [355, 298] on main "1. makeup 2. eye makeup 3. eyelash products 4. cluster lashes Overview Google T…" at bounding box center [831, 581] width 1250 height 2661
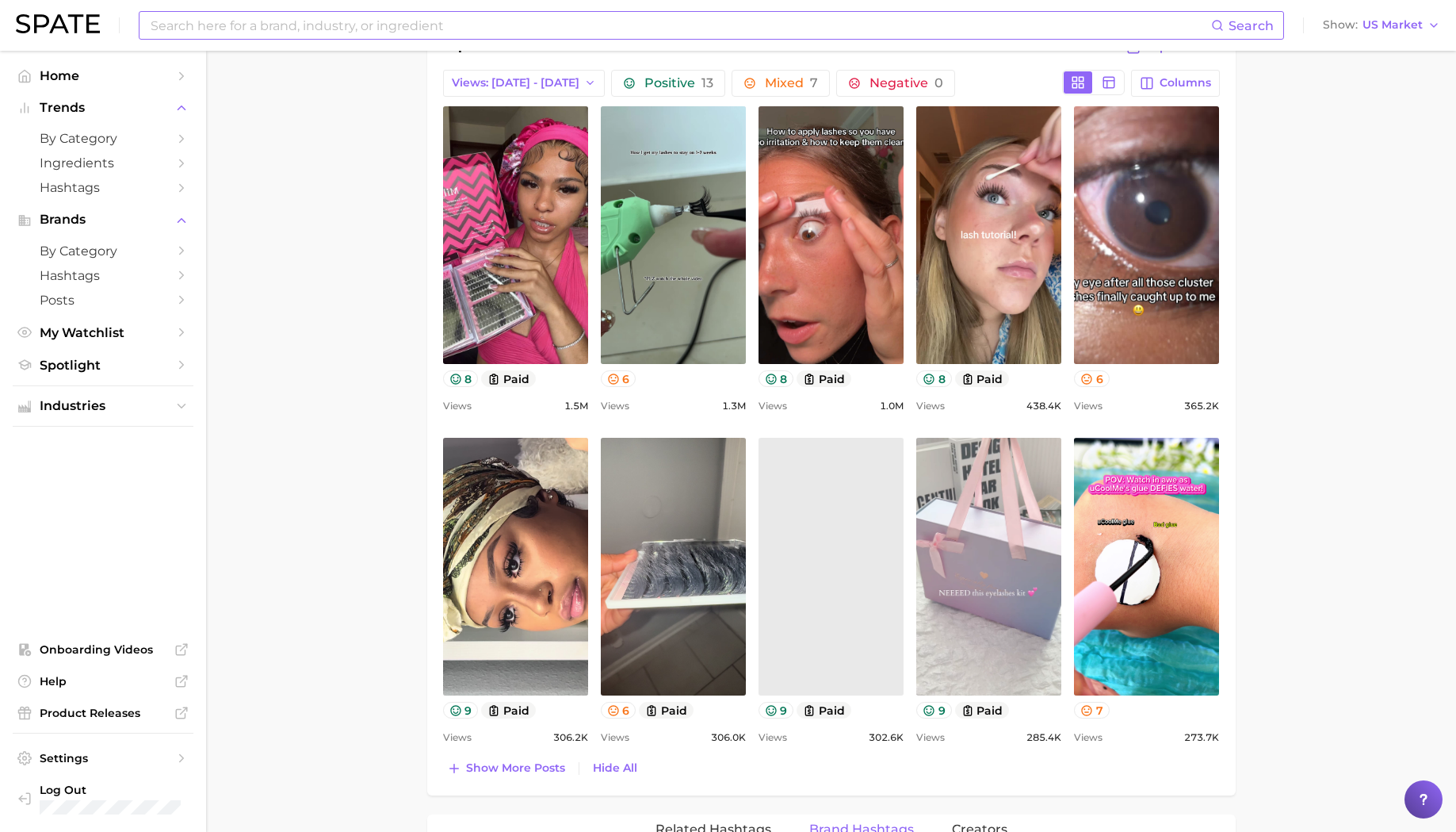
scroll to position [841, 0]
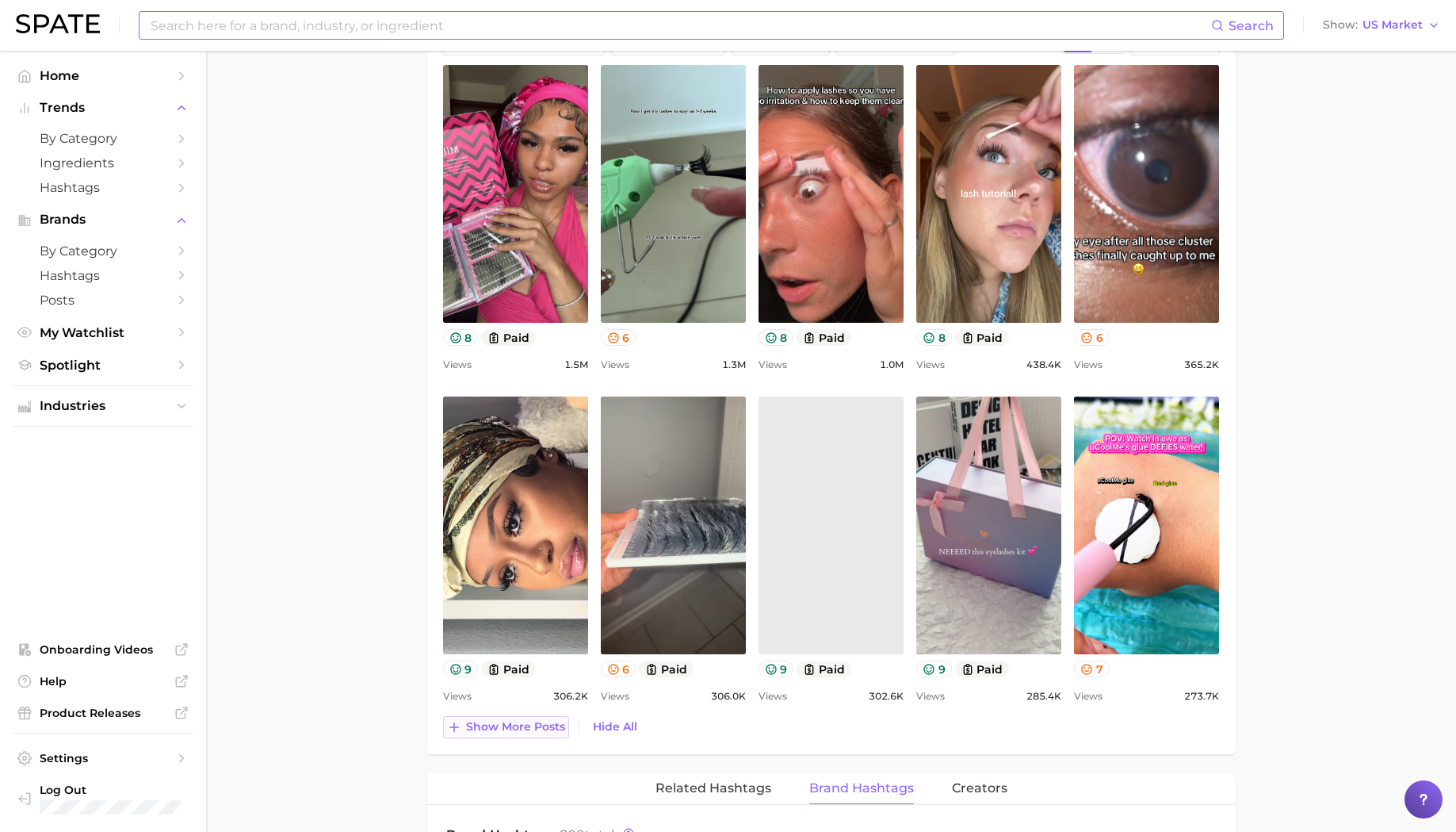
click at [518, 735] on button "Show more posts" at bounding box center [506, 727] width 126 height 22
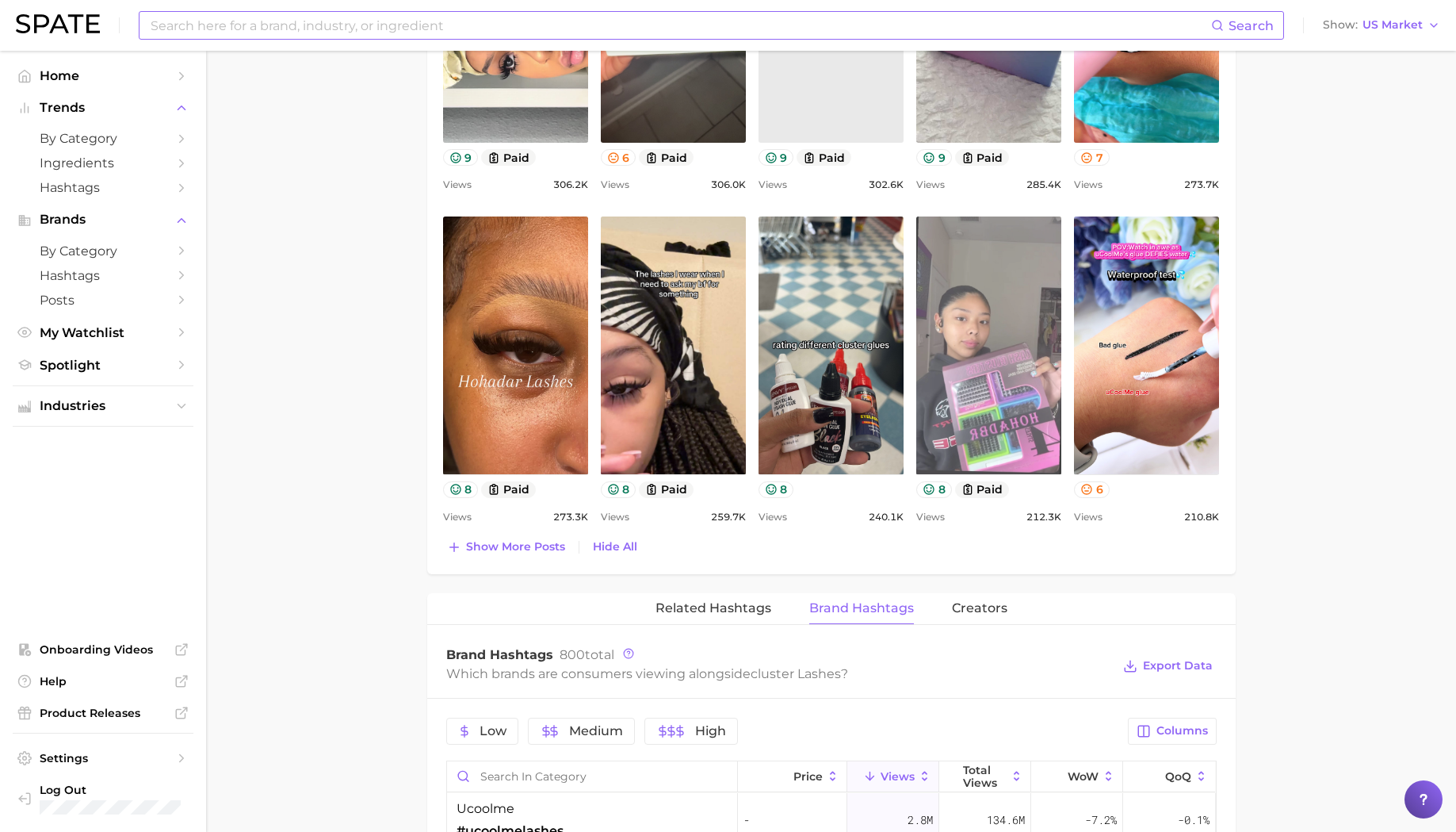
scroll to position [1363, 0]
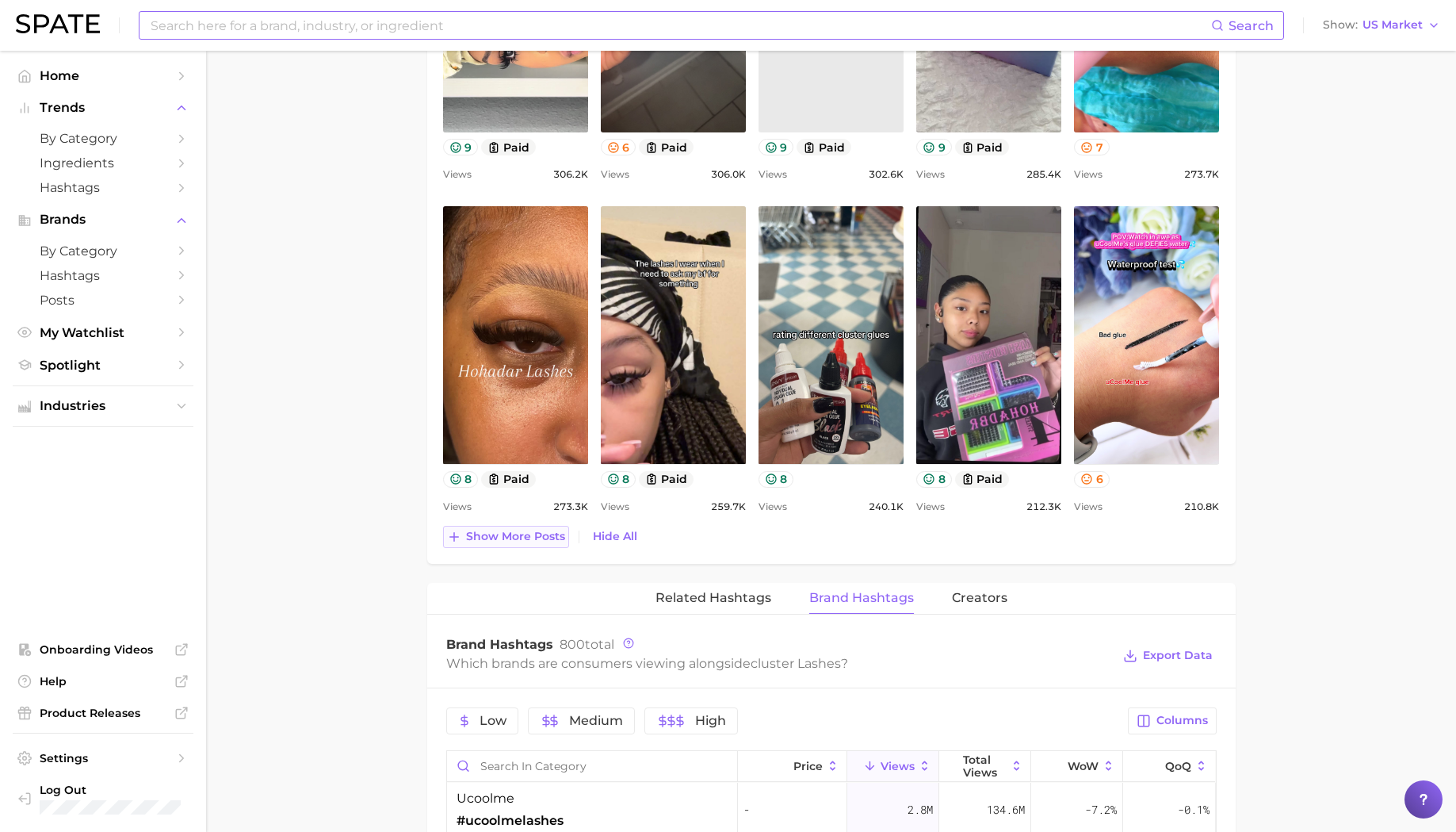
click at [516, 530] on span "Show more posts" at bounding box center [516, 537] width 99 height 13
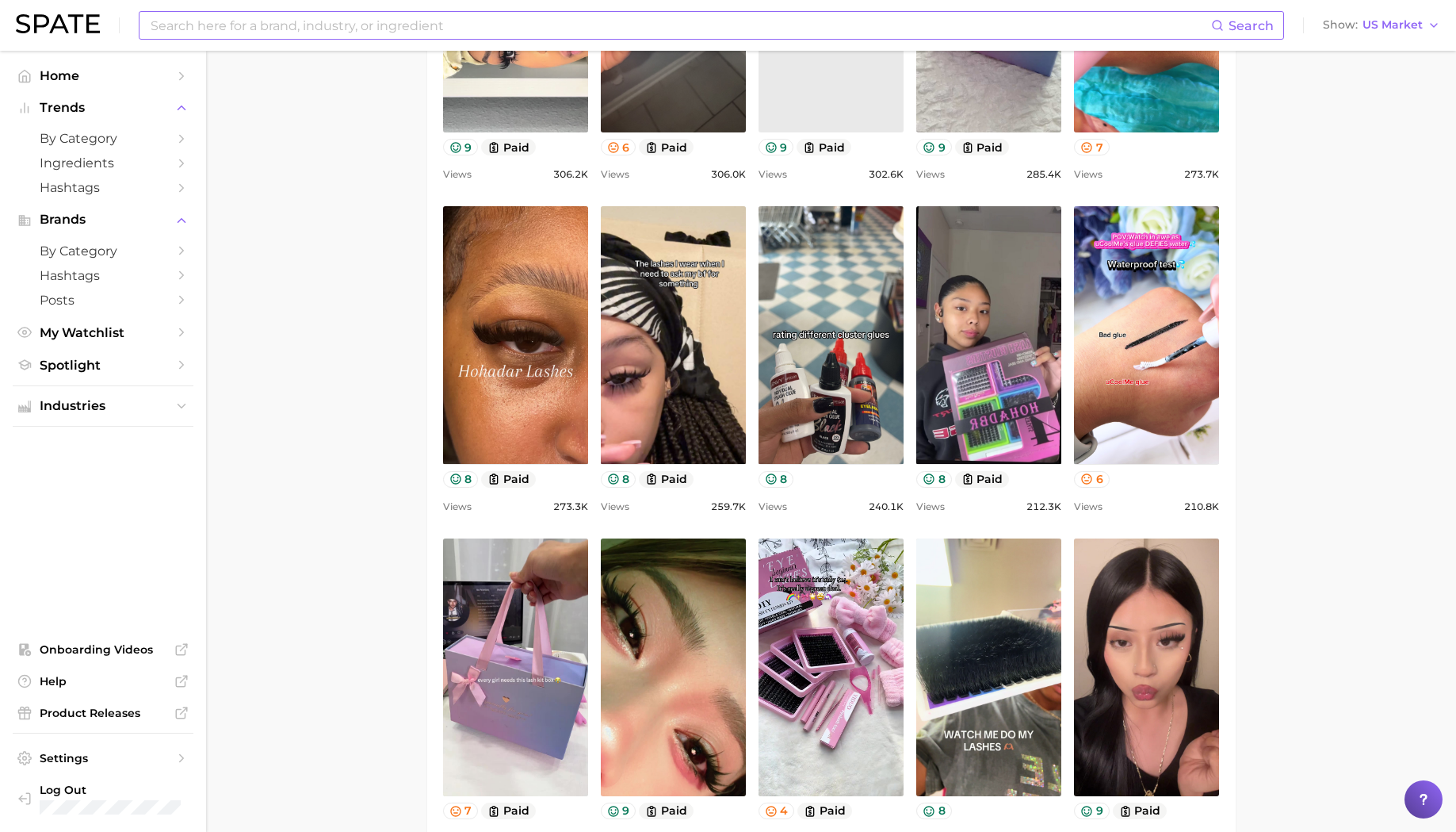
scroll to position [0, 0]
